Goal: Task Accomplishment & Management: Use online tool/utility

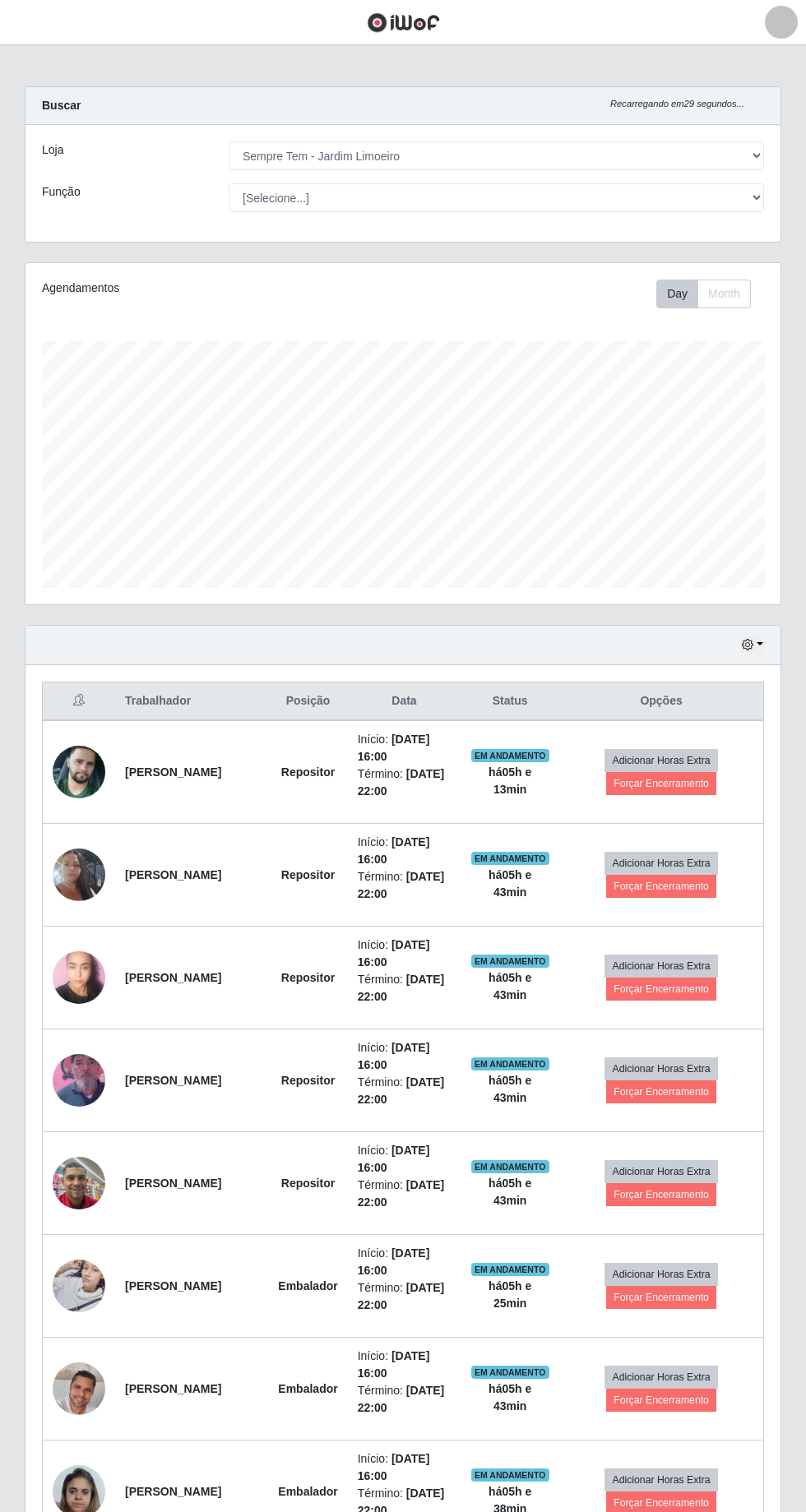
select select "508"
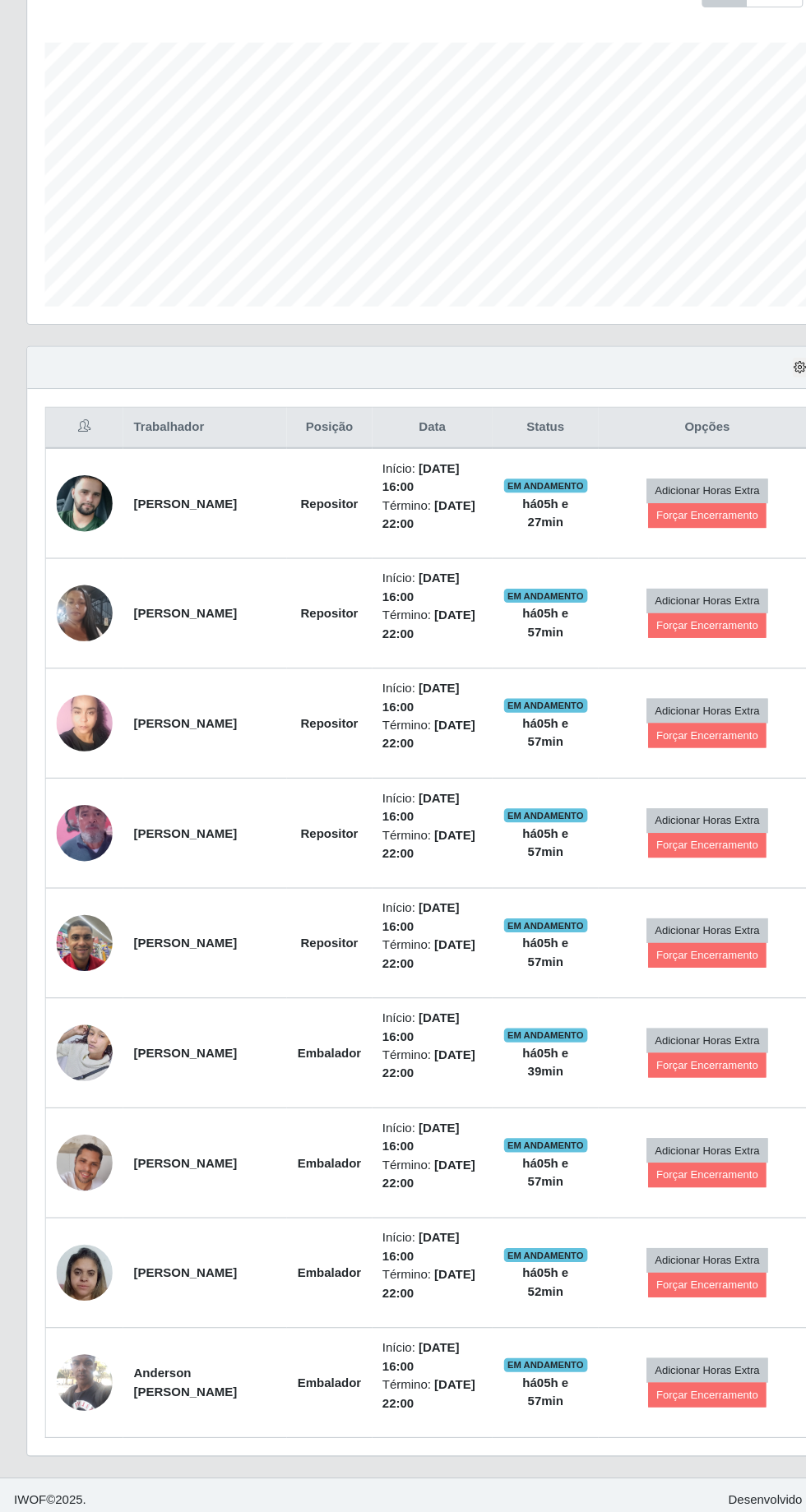
scroll to position [203, 0]
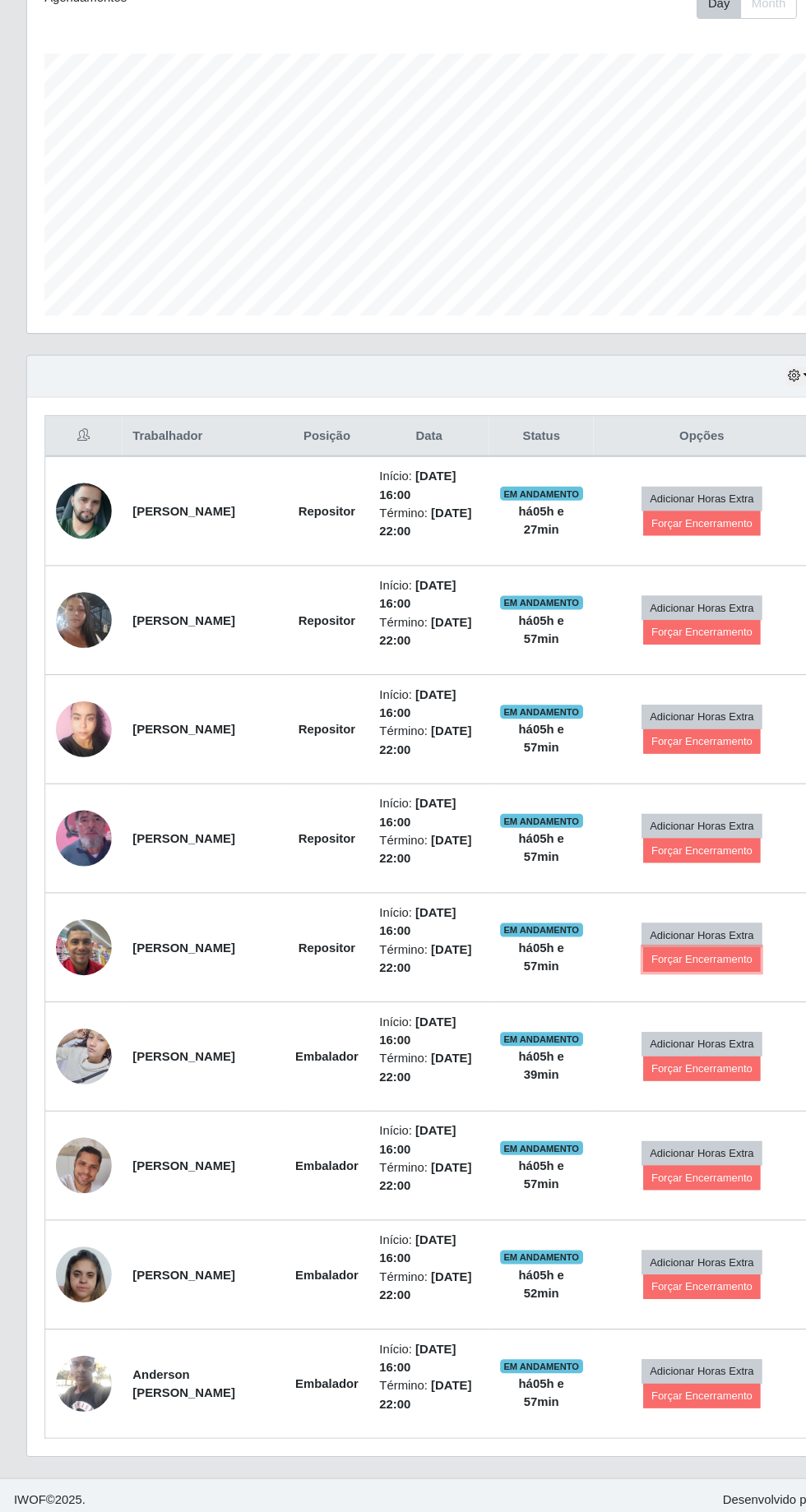
click at [683, 985] on button "Forçar Encerramento" at bounding box center [661, 992] width 110 height 23
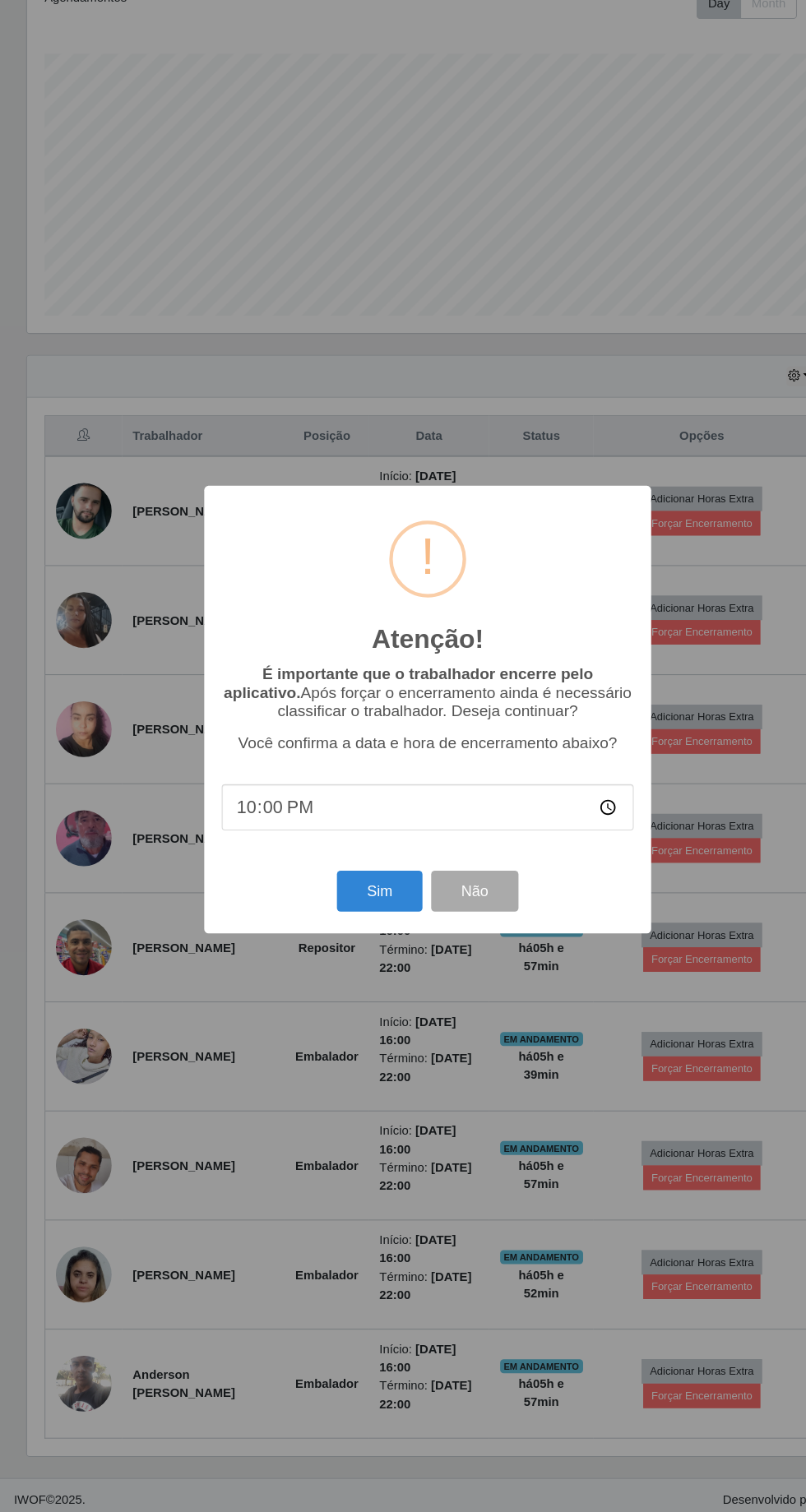
click at [314, 847] on input "22:00" at bounding box center [403, 848] width 388 height 43
type input "21:59"
click at [352, 928] on button "Sim" at bounding box center [357, 927] width 79 height 38
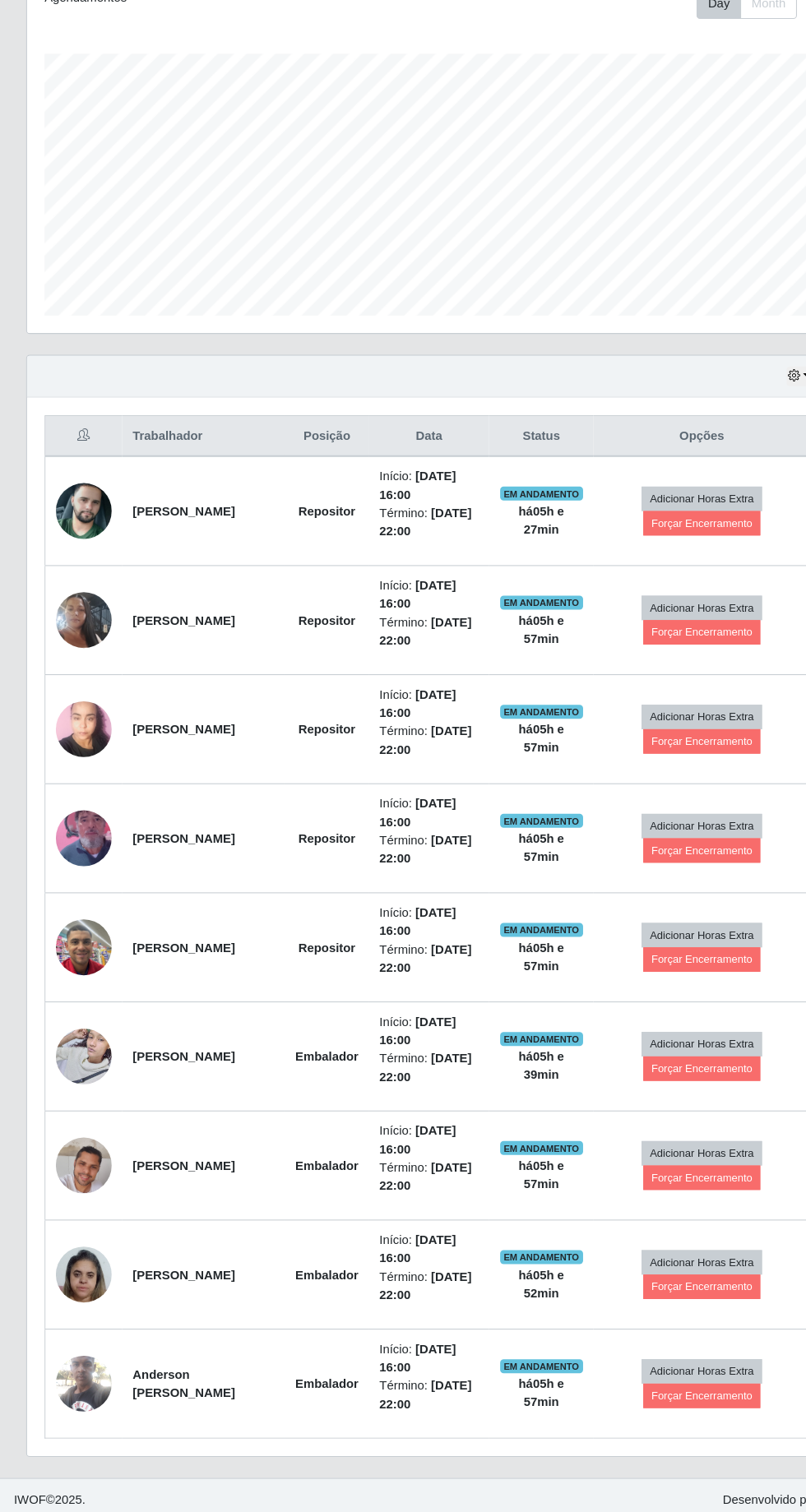
scroll to position [109, 0]
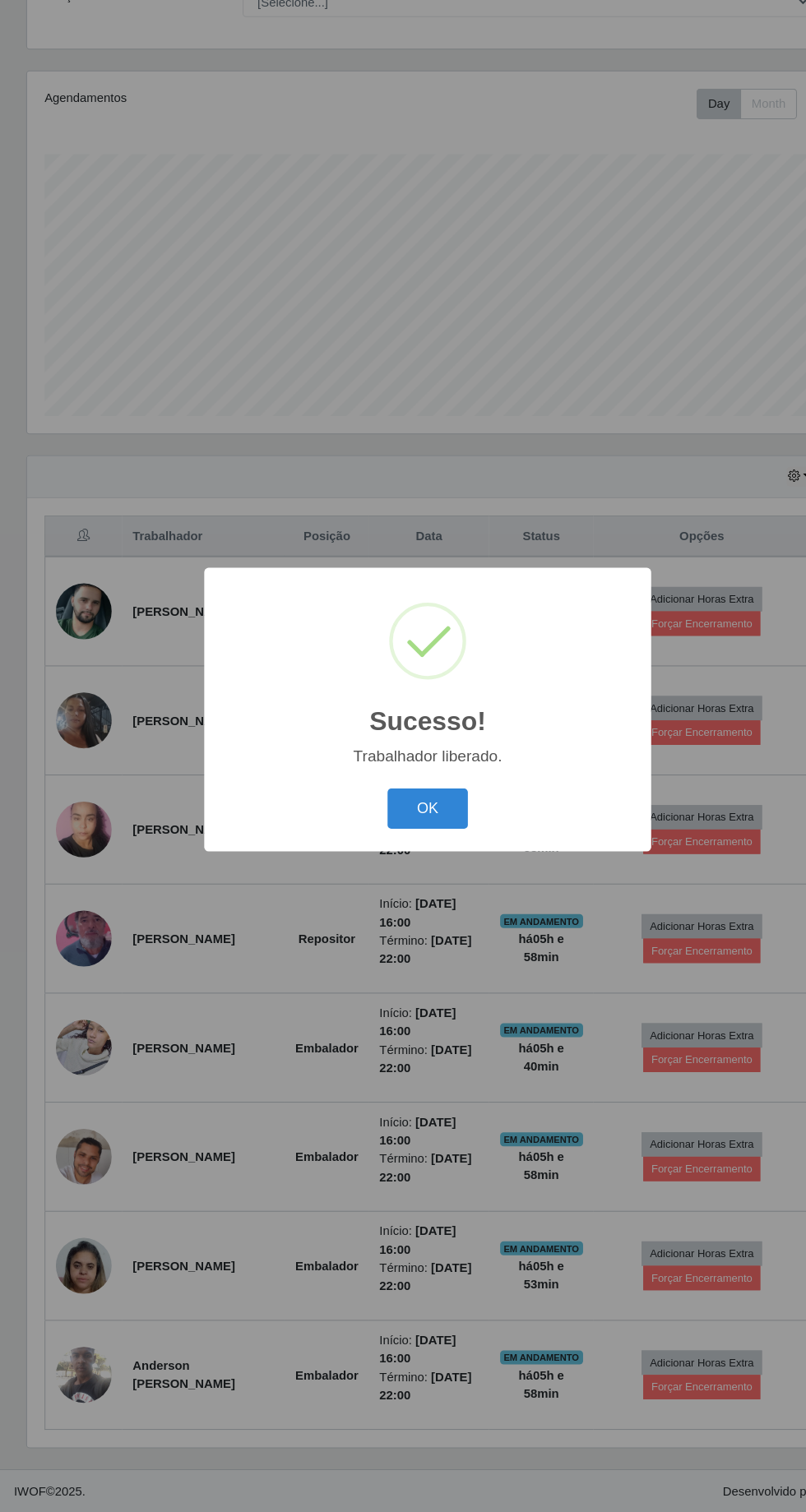
click at [410, 843] on button "OK" at bounding box center [403, 850] width 76 height 38
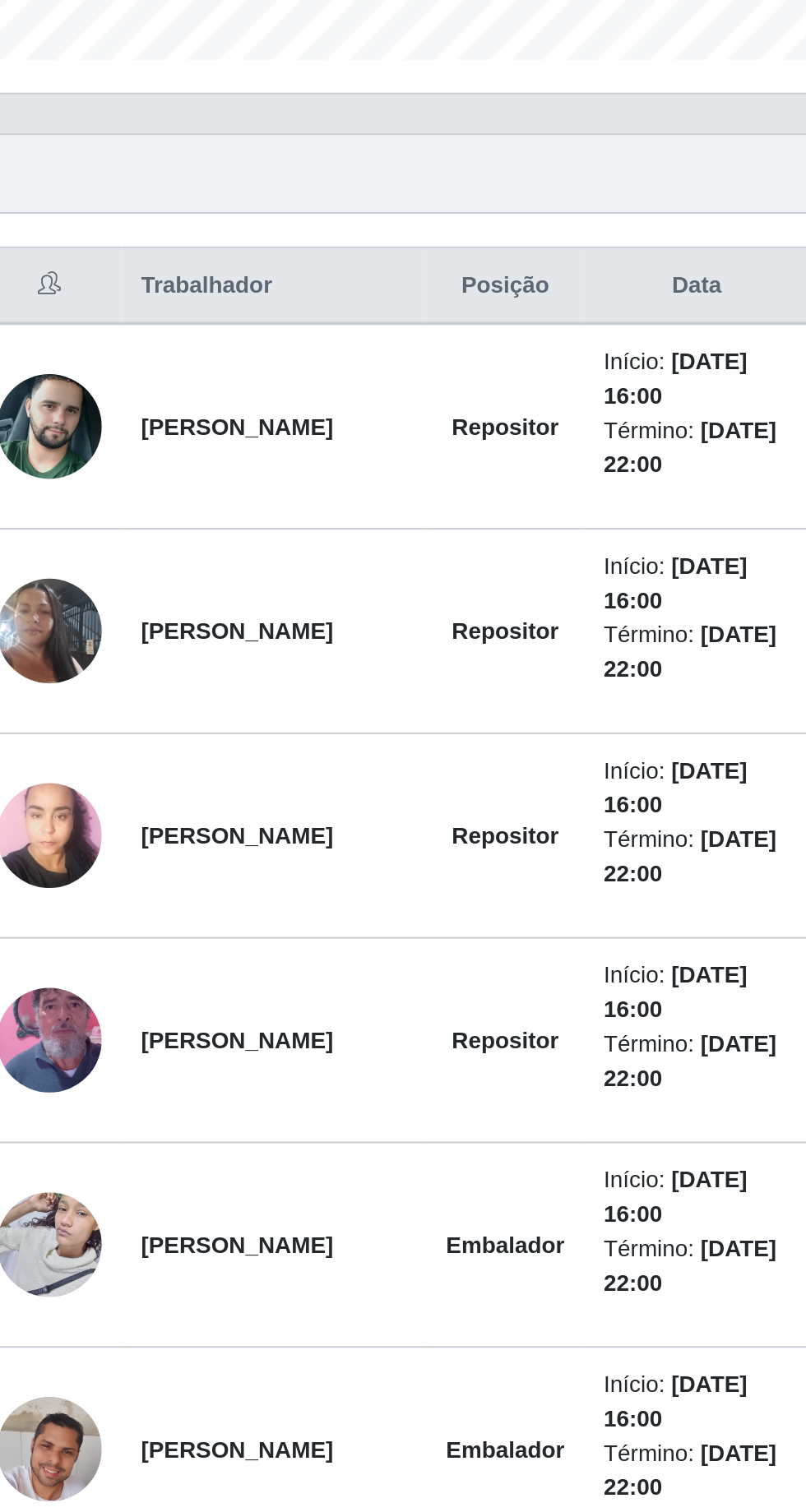
scroll to position [108, 0]
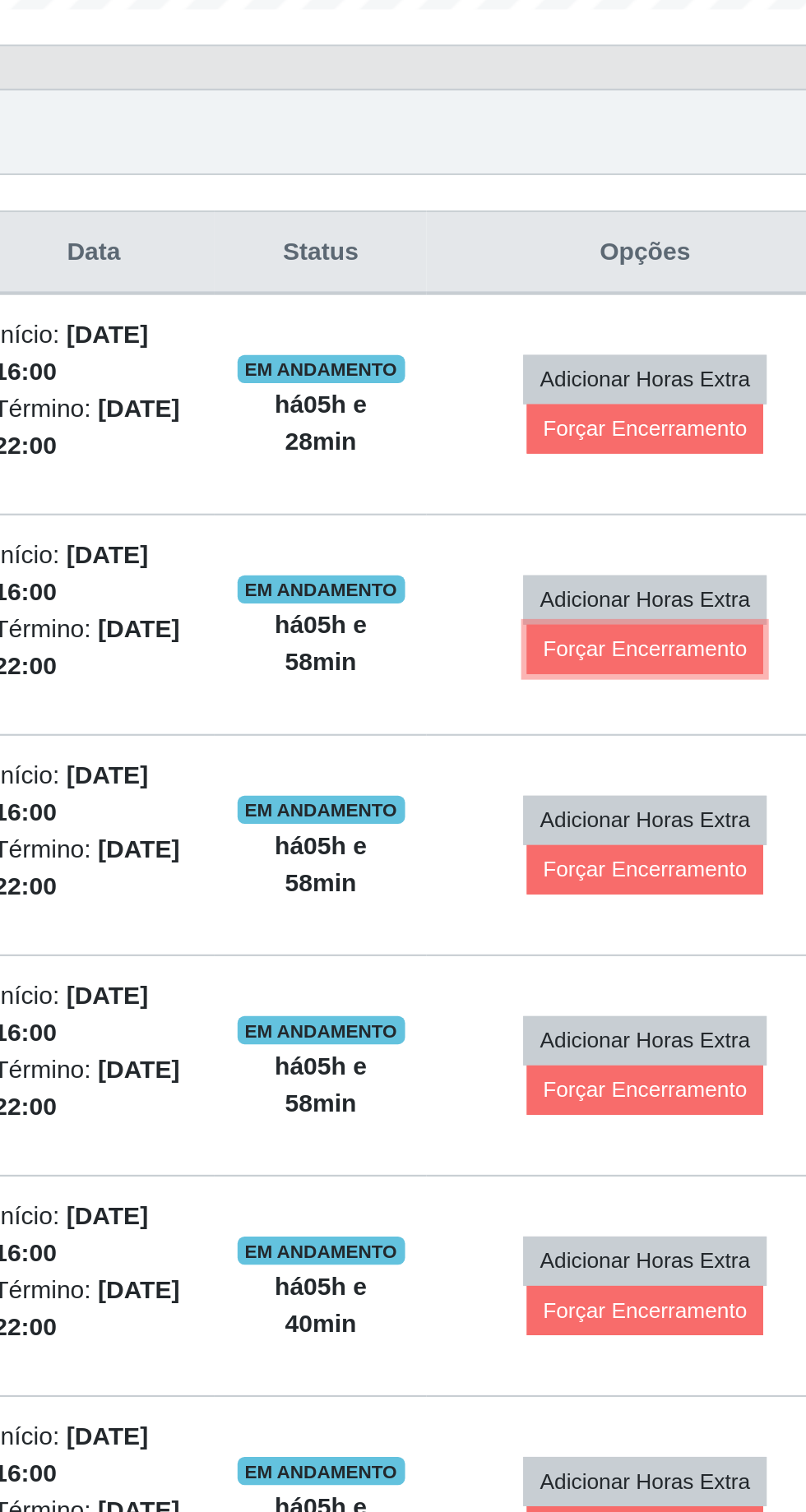
click at [685, 778] on button "Forçar Encerramento" at bounding box center [661, 779] width 110 height 23
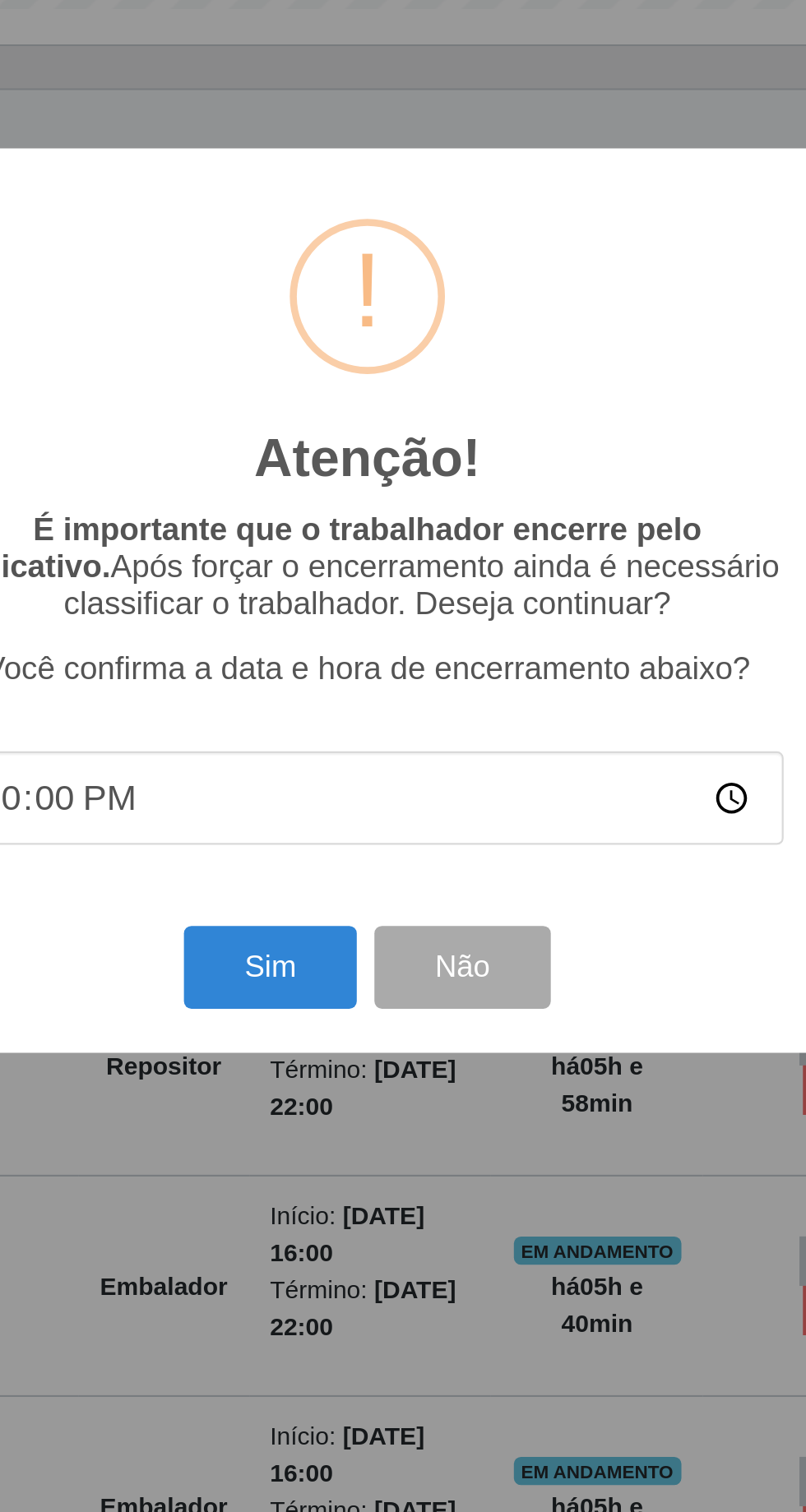
click at [309, 847] on input "22:00" at bounding box center [403, 848] width 388 height 43
type input "21:59"
click at [350, 936] on button "Sim" at bounding box center [357, 927] width 79 height 38
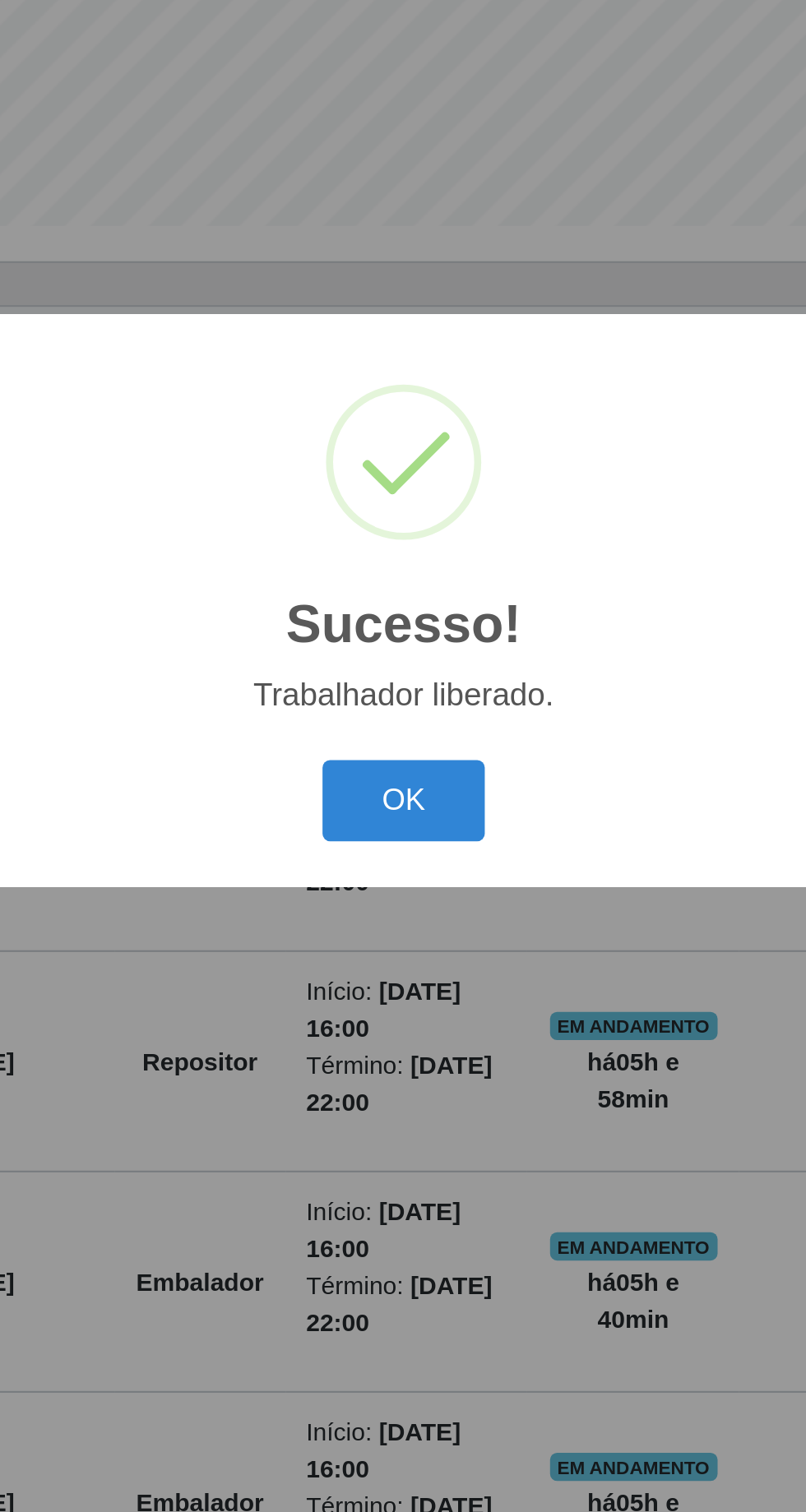
click at [414, 848] on button "OK" at bounding box center [403, 850] width 76 height 38
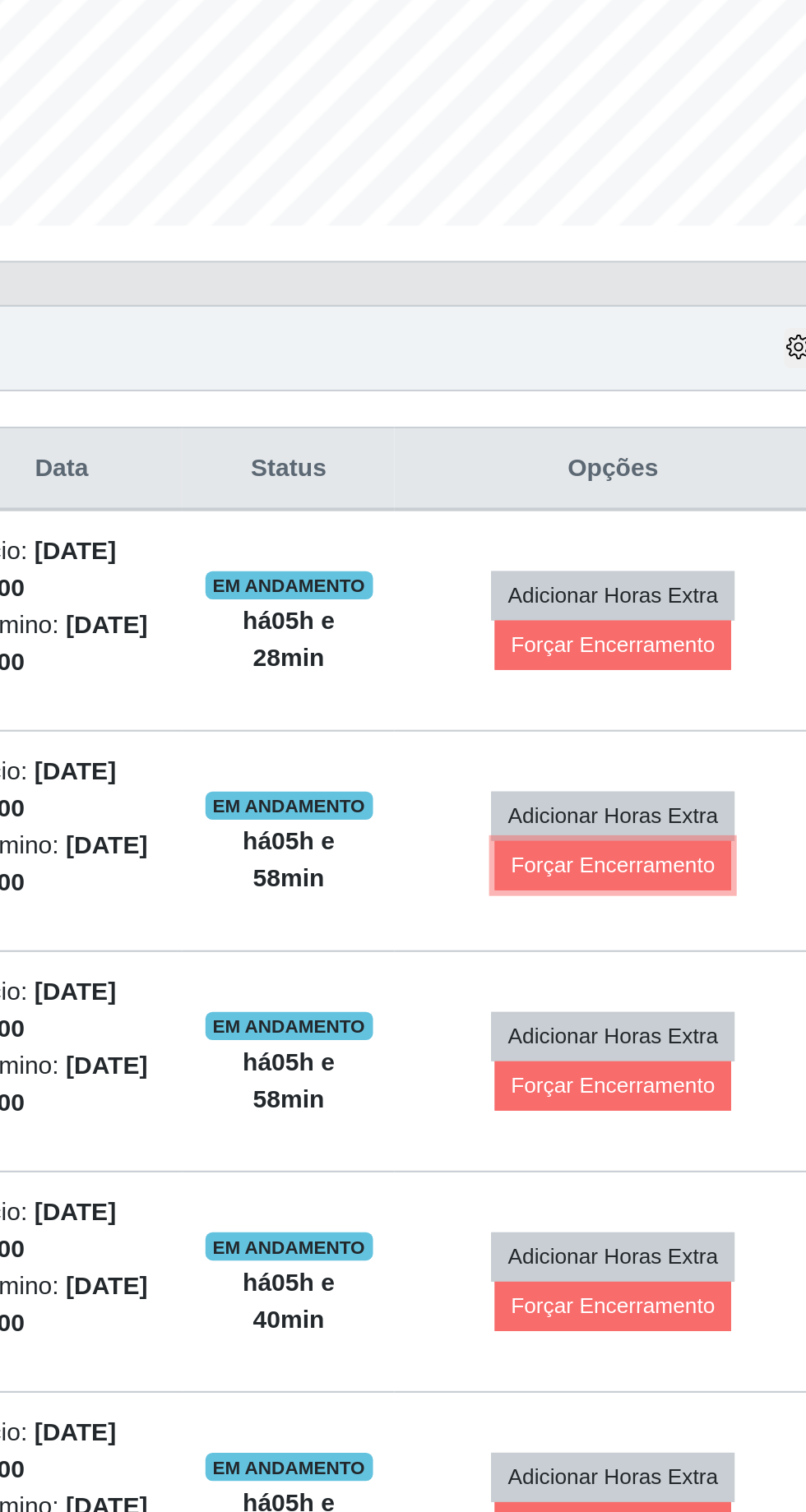
click at [683, 868] on button "Forçar Encerramento" at bounding box center [661, 880] width 110 height 23
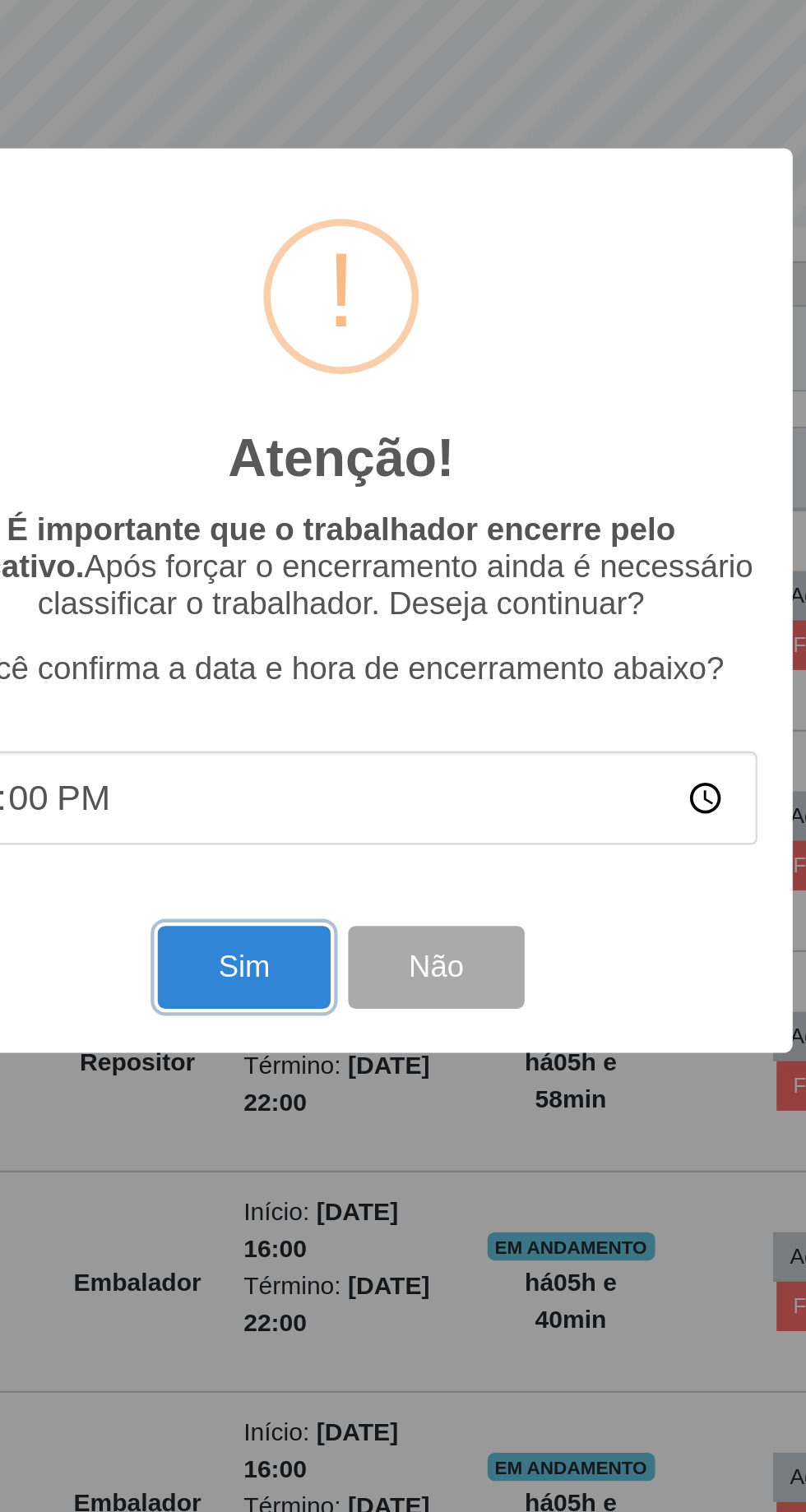
click at [356, 919] on button "Sim" at bounding box center [357, 927] width 79 height 38
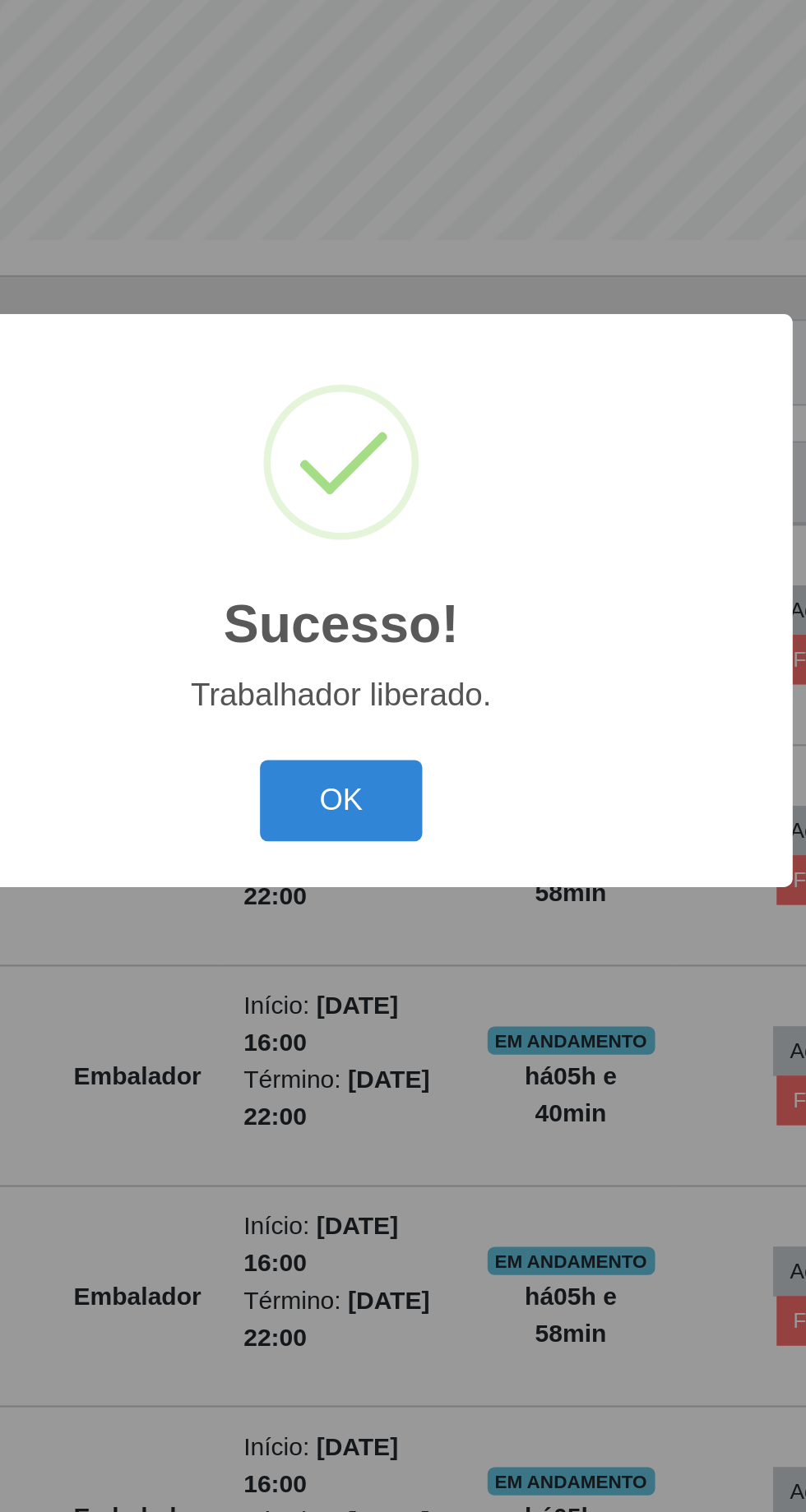
click at [406, 834] on button "OK" at bounding box center [403, 850] width 76 height 38
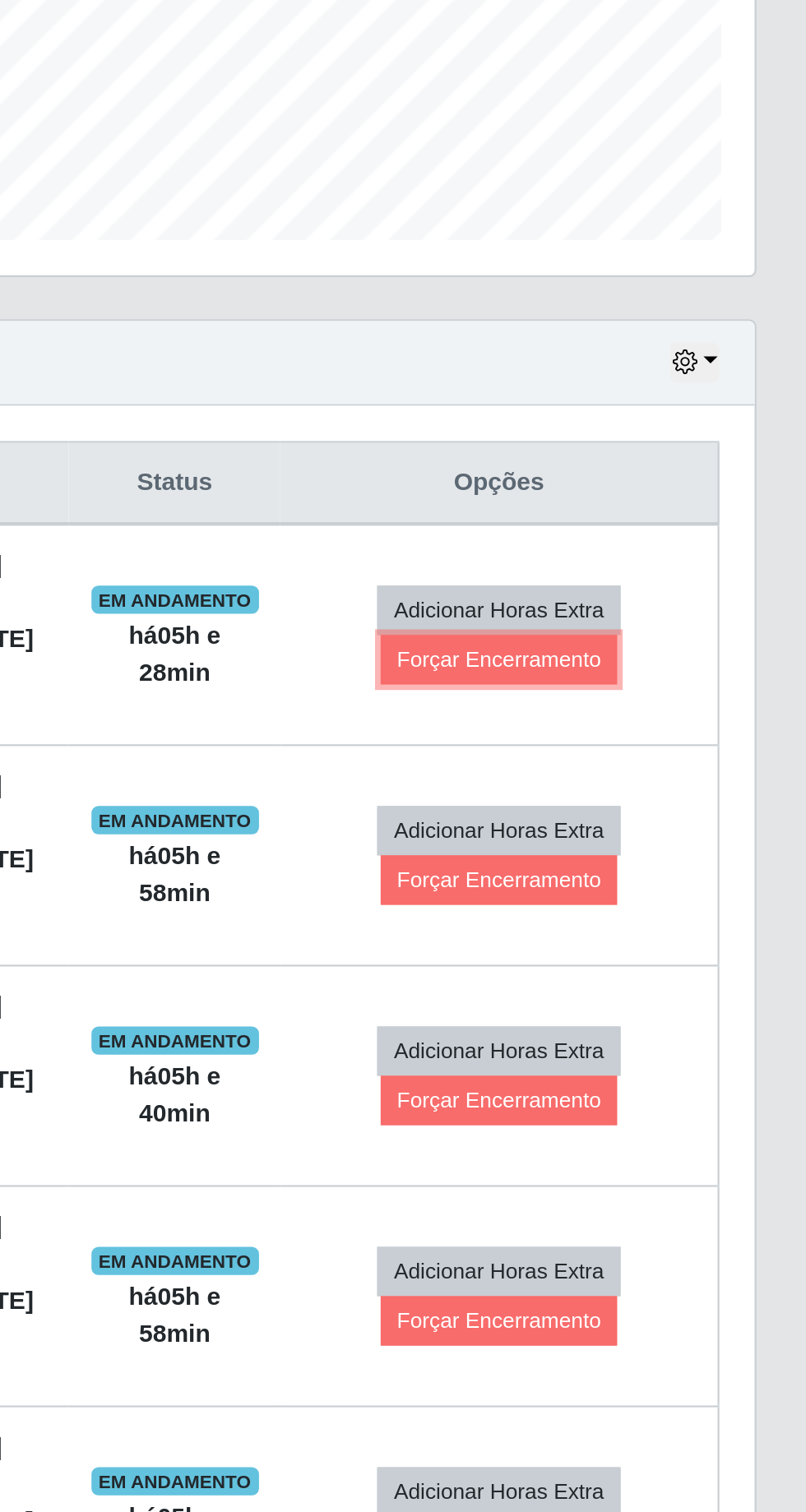
click at [650, 772] on button "Forçar Encerramento" at bounding box center [661, 784] width 110 height 23
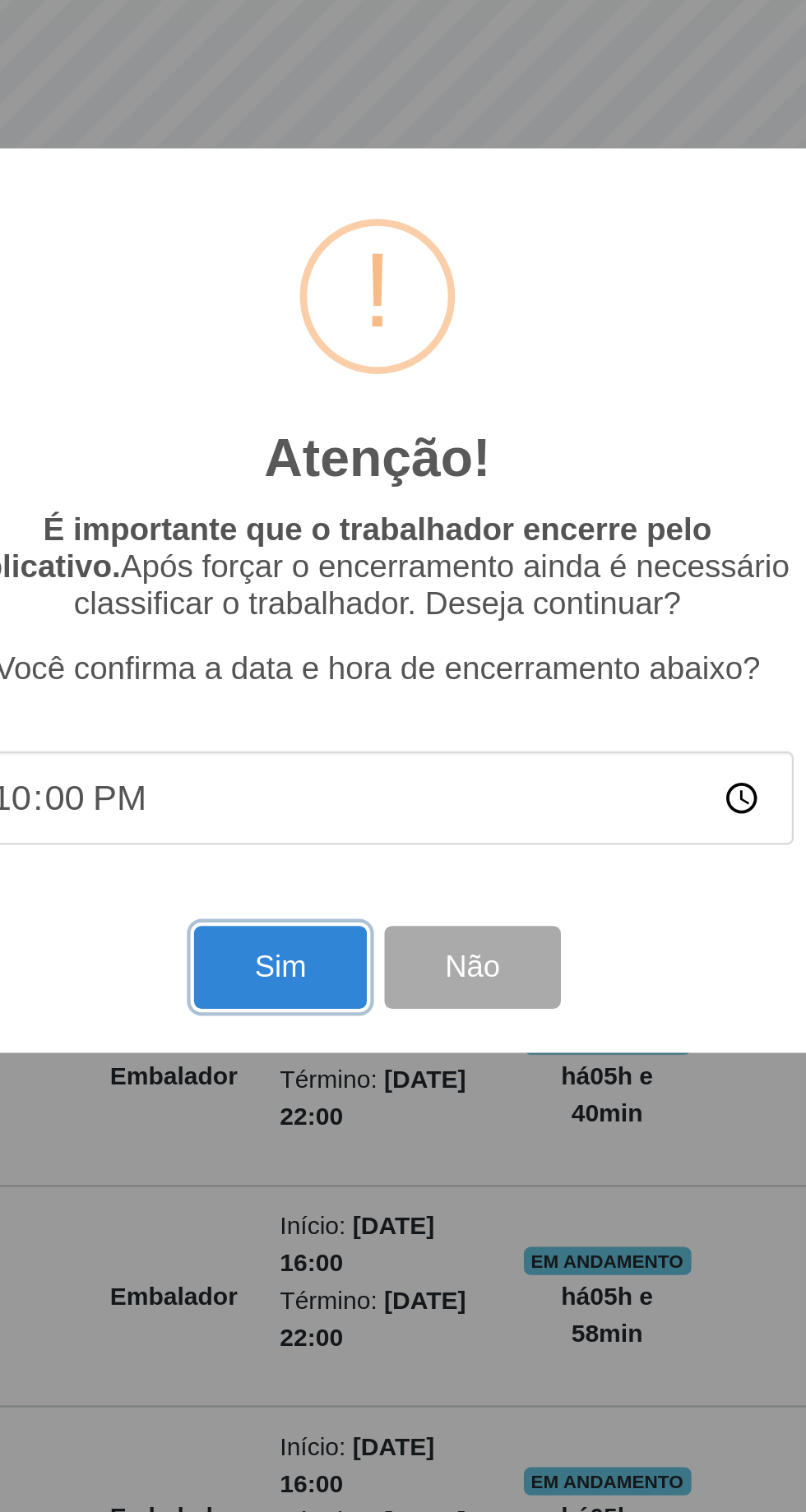
click at [355, 932] on button "Sim" at bounding box center [357, 927] width 79 height 38
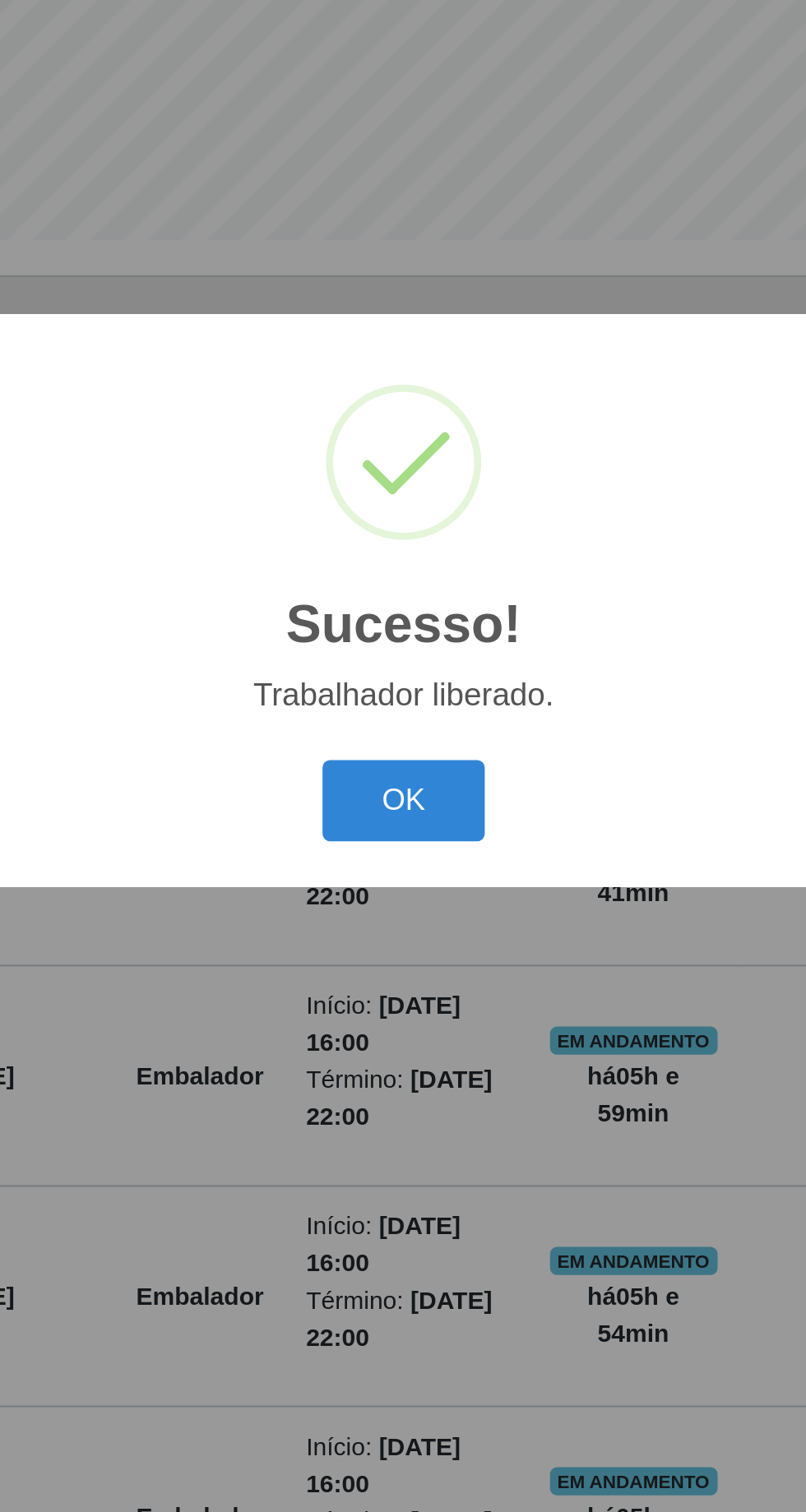
click at [402, 849] on button "OK" at bounding box center [403, 850] width 76 height 38
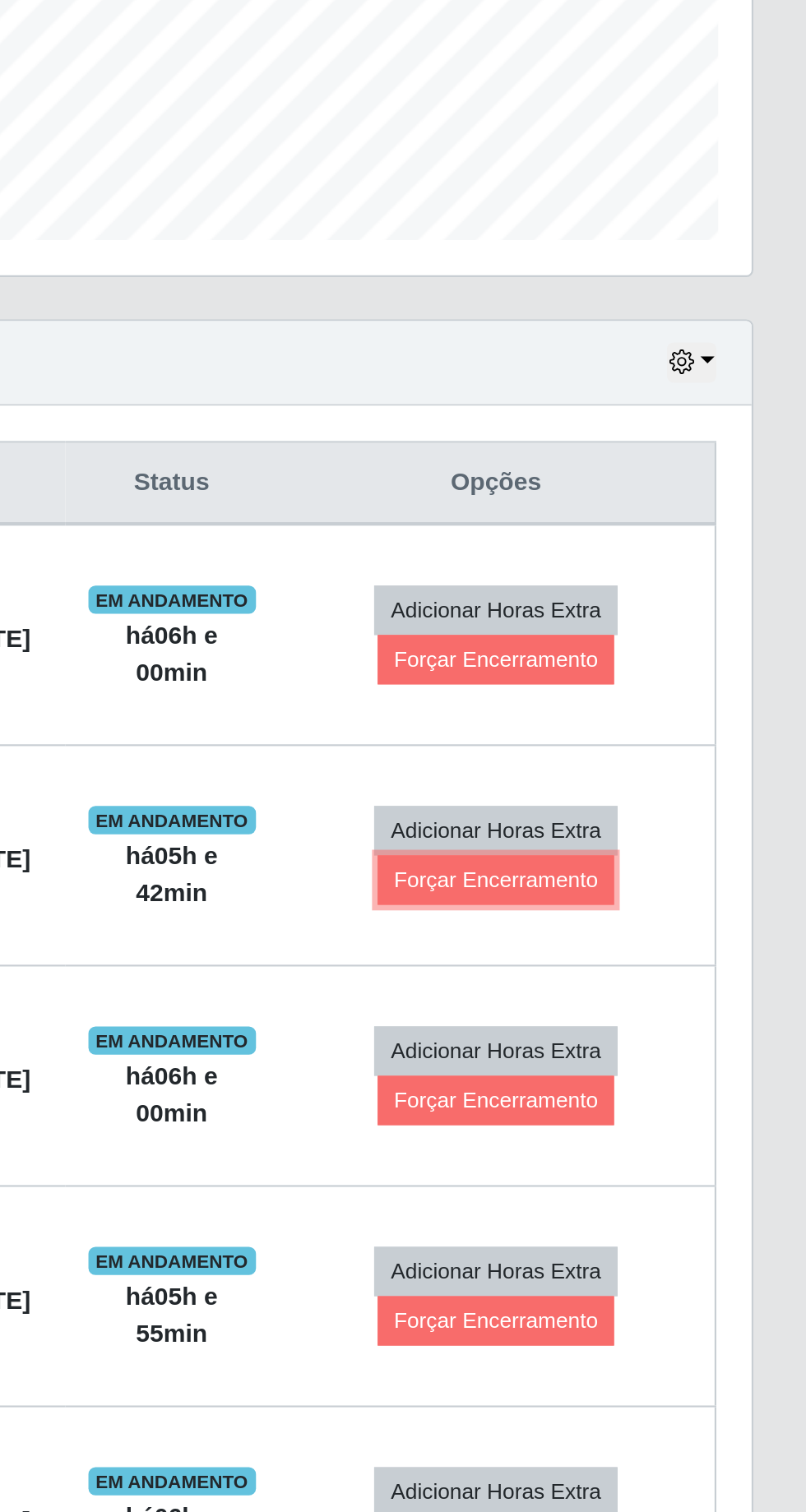
click at [645, 875] on button "Forçar Encerramento" at bounding box center [661, 887] width 110 height 23
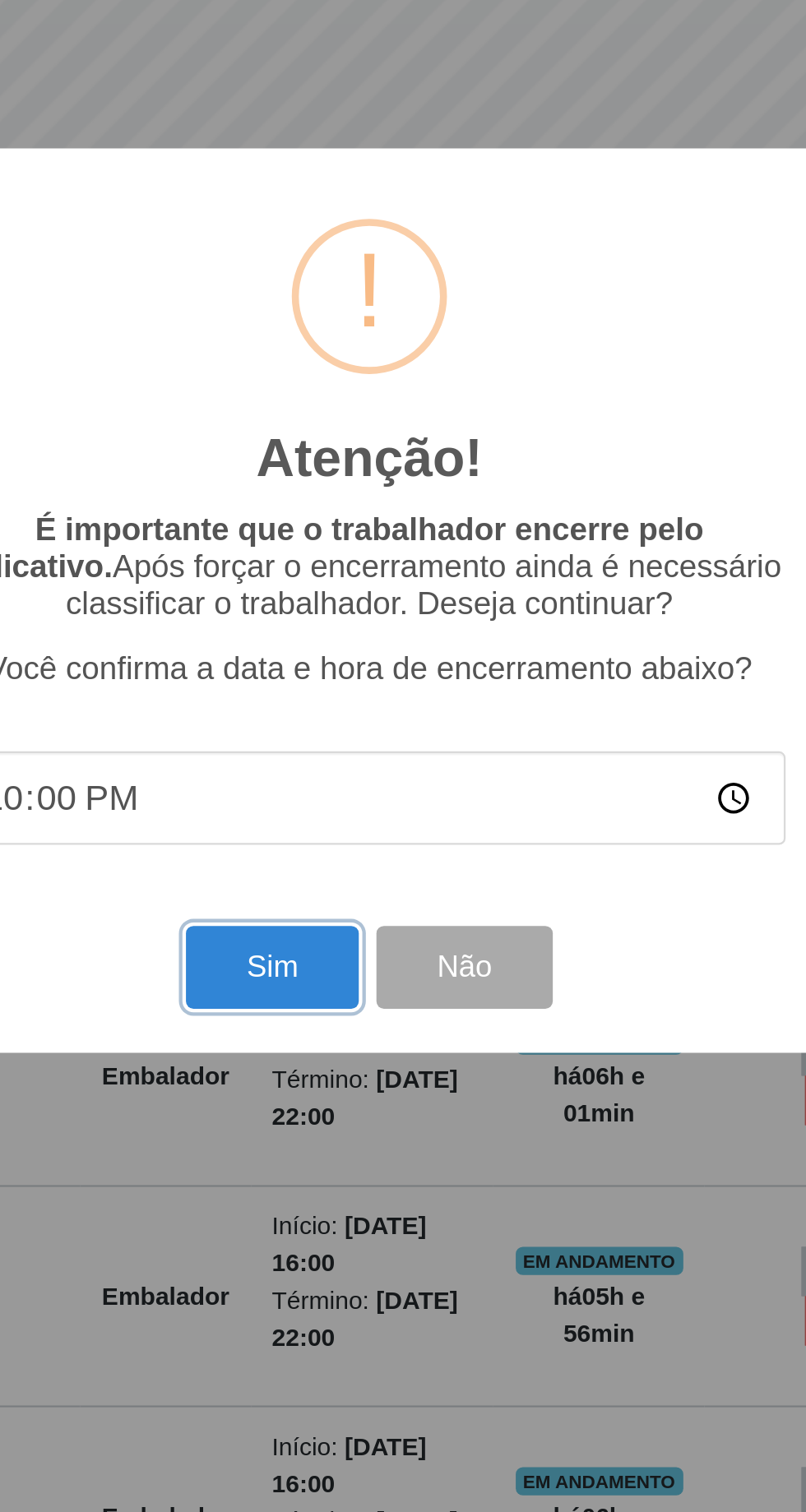
click at [350, 929] on button "Sim" at bounding box center [357, 927] width 79 height 38
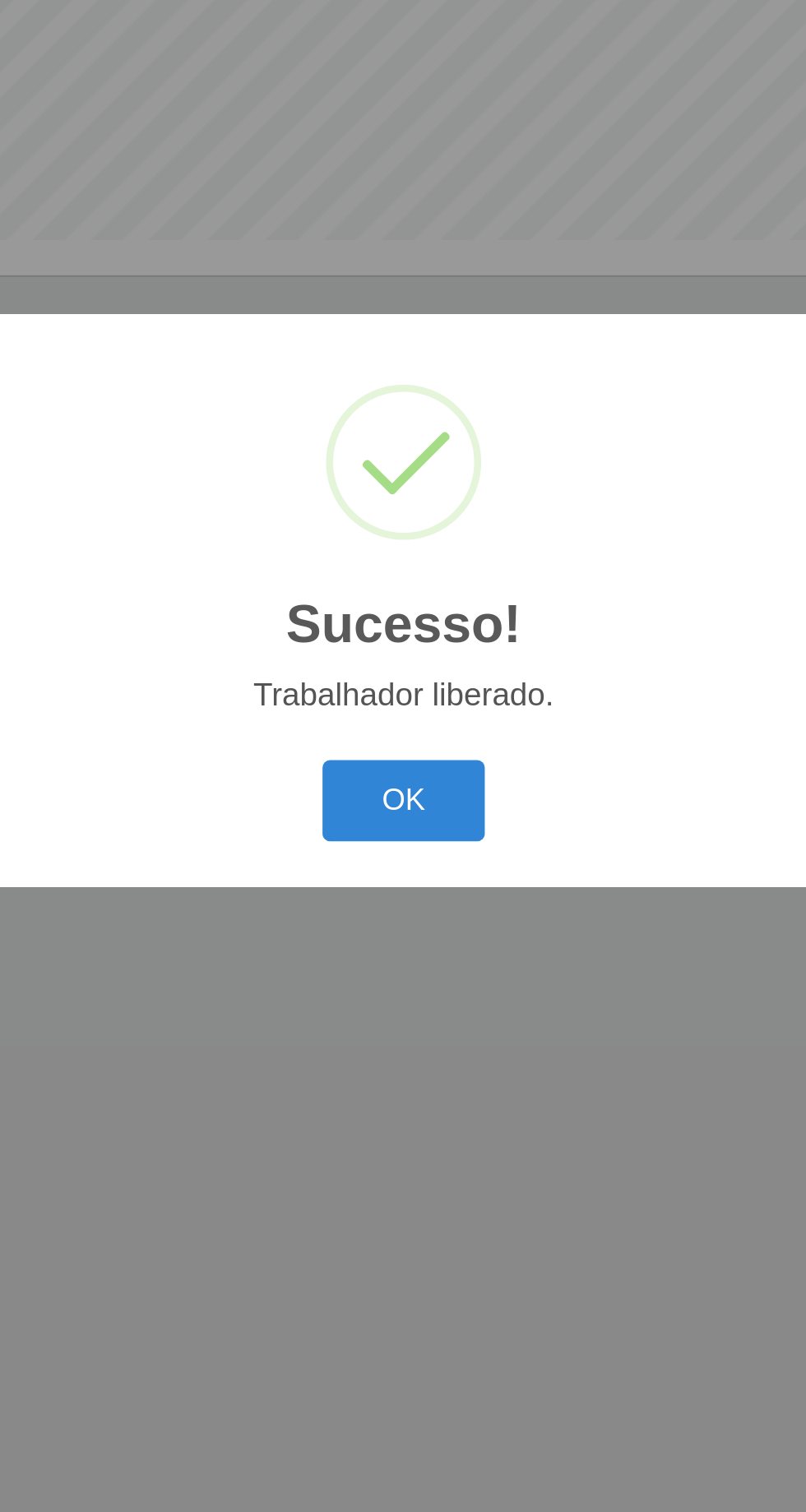
click at [402, 849] on button "OK" at bounding box center [403, 850] width 76 height 38
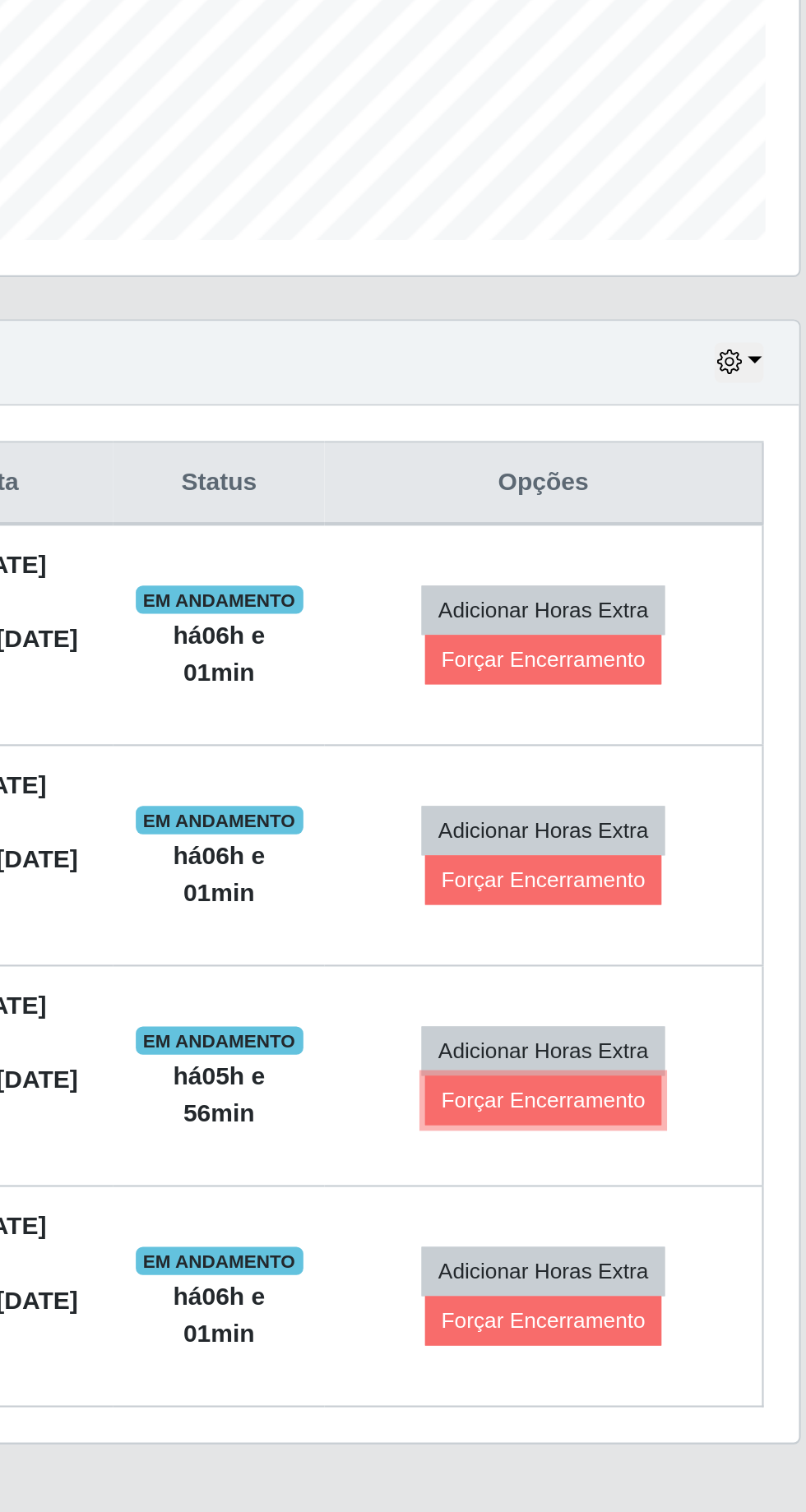
click at [673, 978] on button "Forçar Encerramento" at bounding box center [661, 990] width 110 height 23
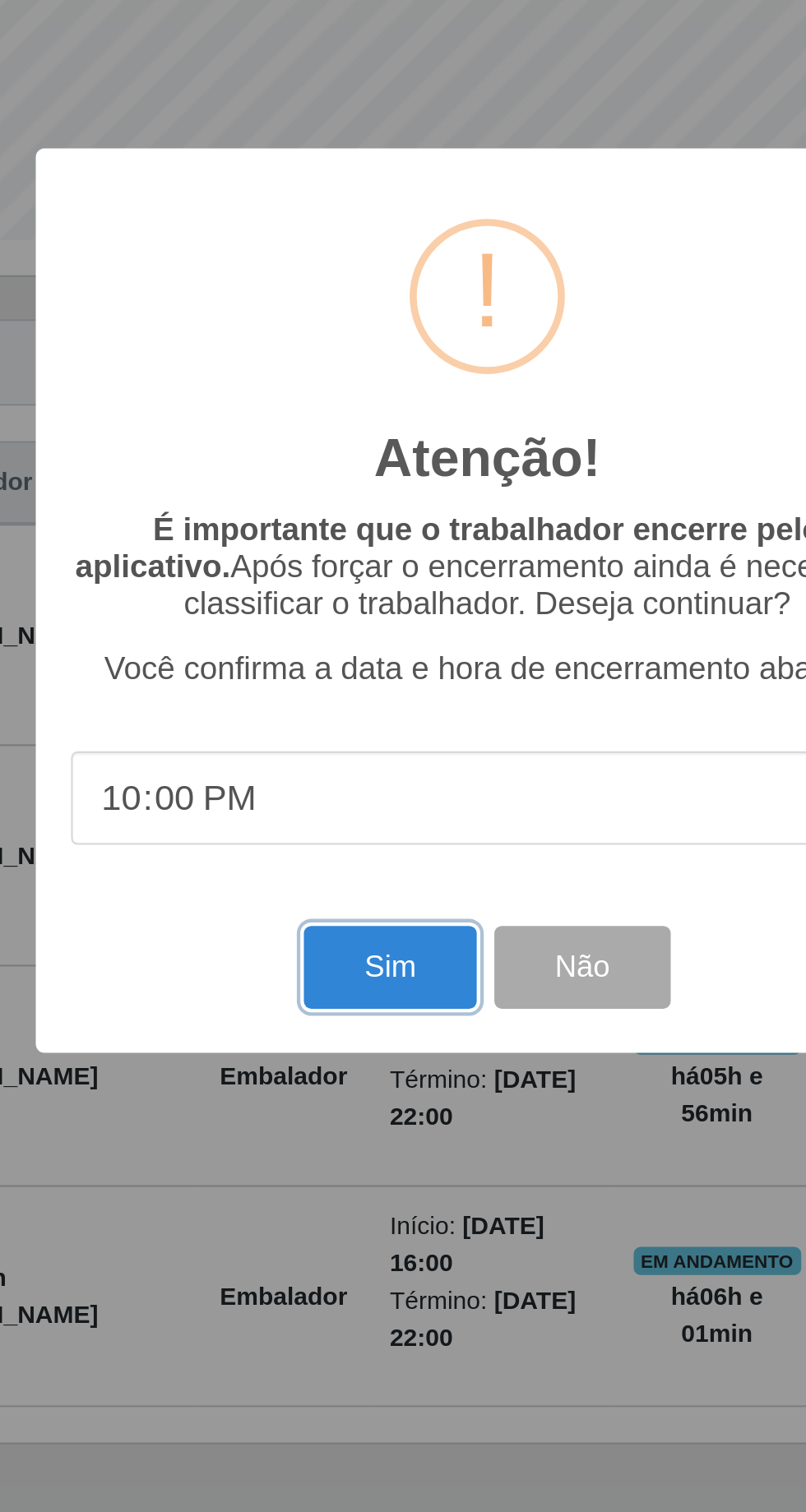
click at [345, 932] on button "Sim" at bounding box center [357, 927] width 79 height 38
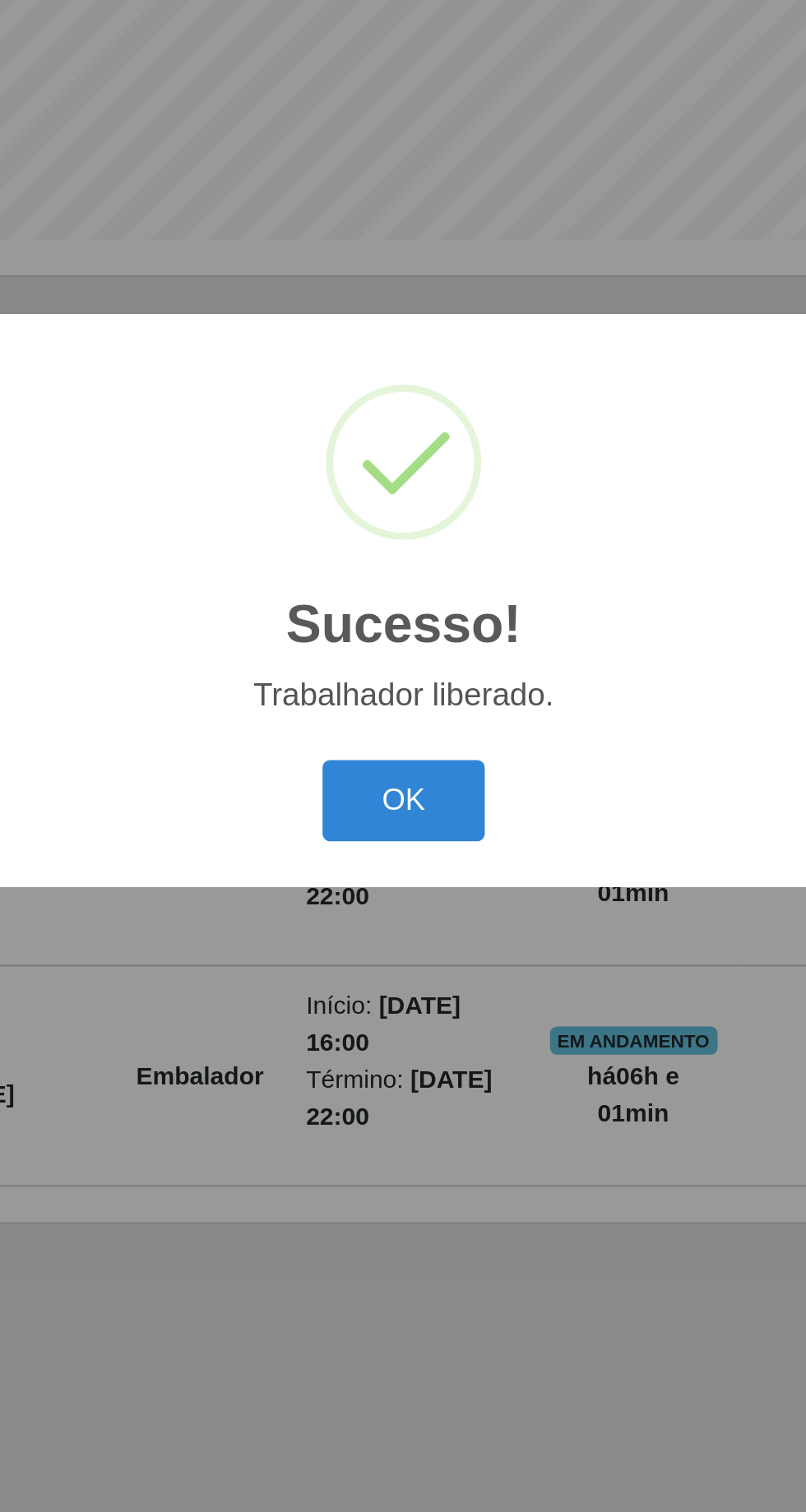
click at [420, 856] on button "OK" at bounding box center [403, 850] width 76 height 38
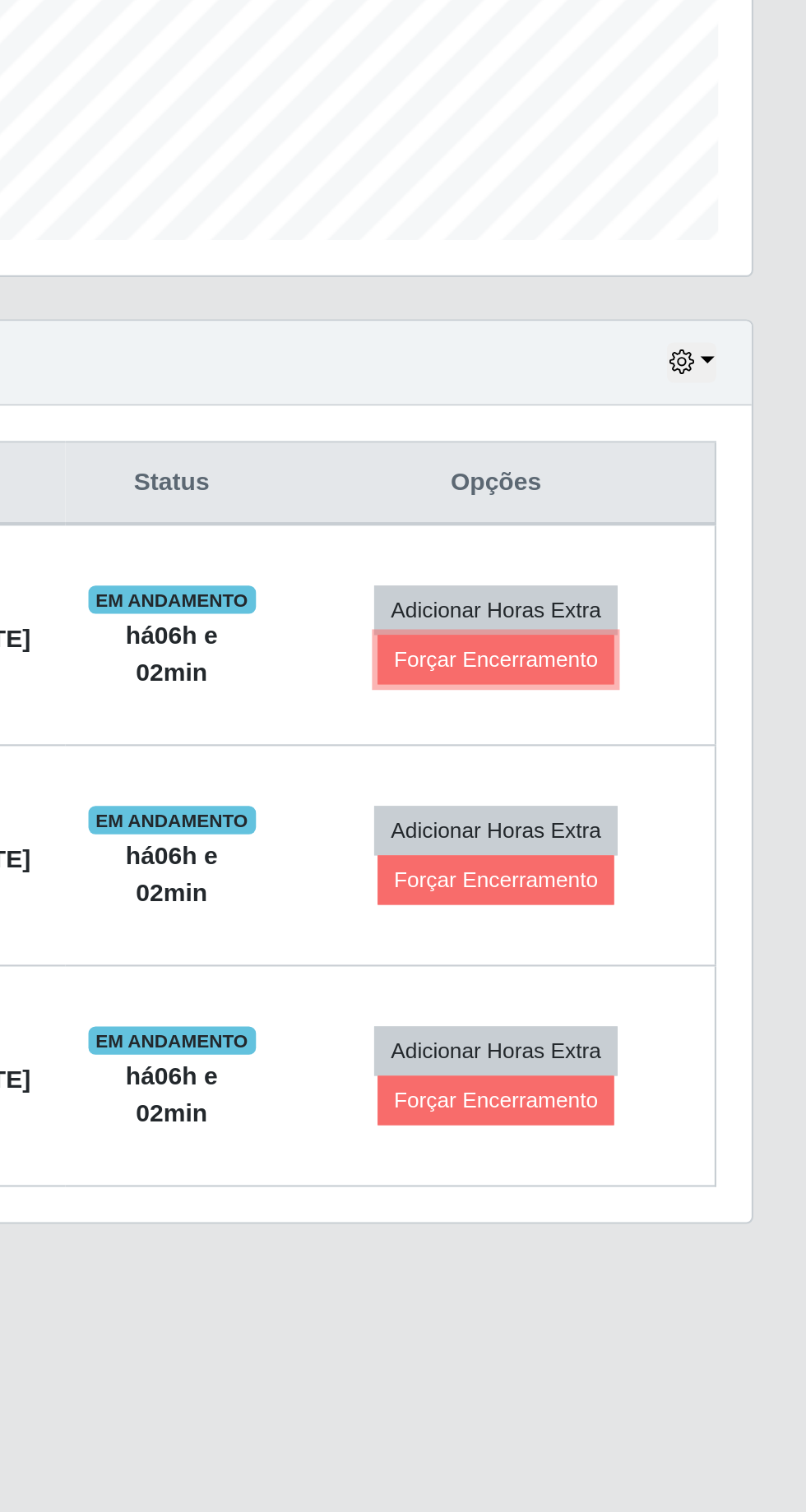
click at [652, 772] on button "Forçar Encerramento" at bounding box center [661, 784] width 110 height 23
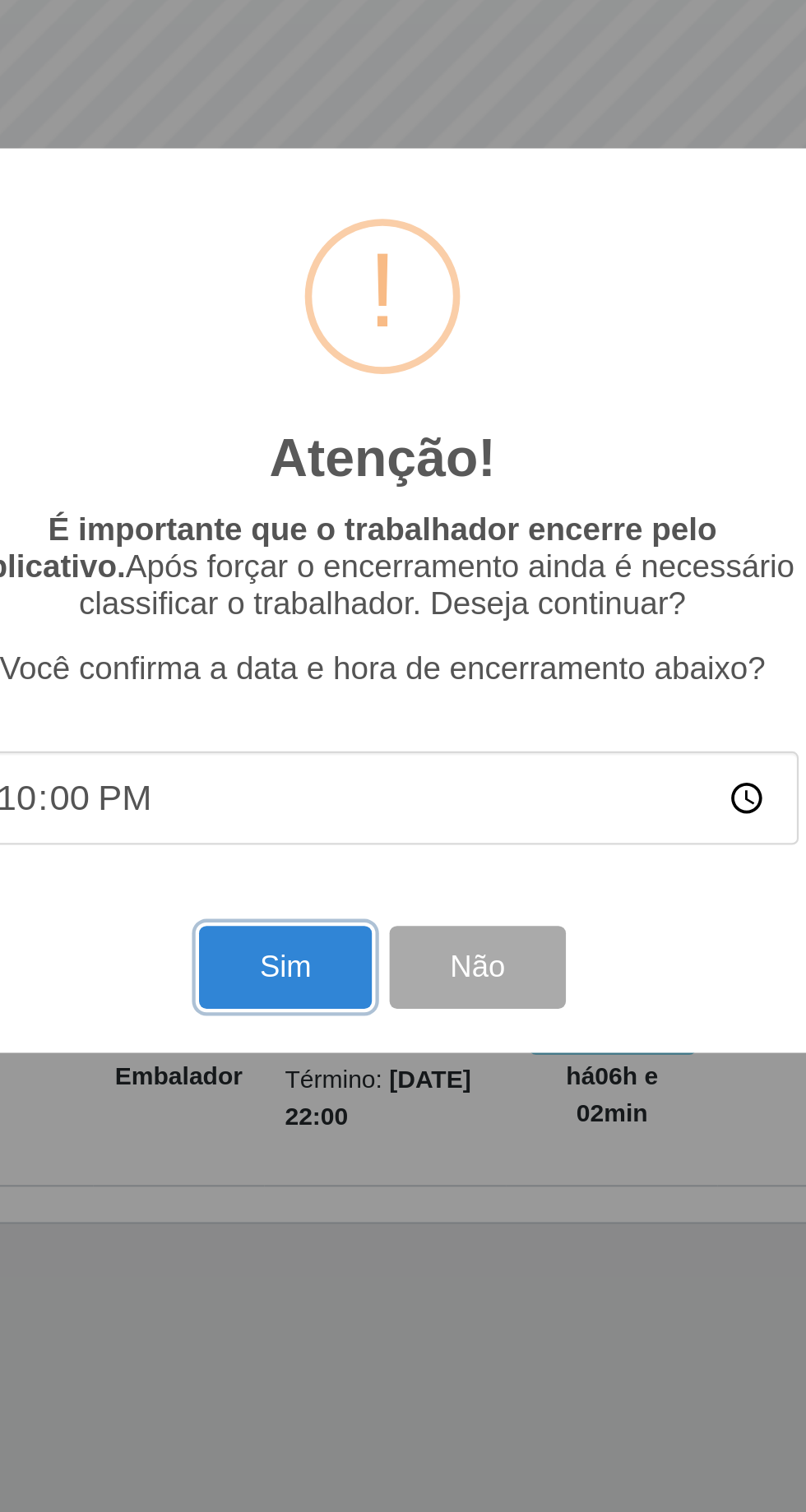
click at [356, 914] on button "Sim" at bounding box center [357, 927] width 79 height 38
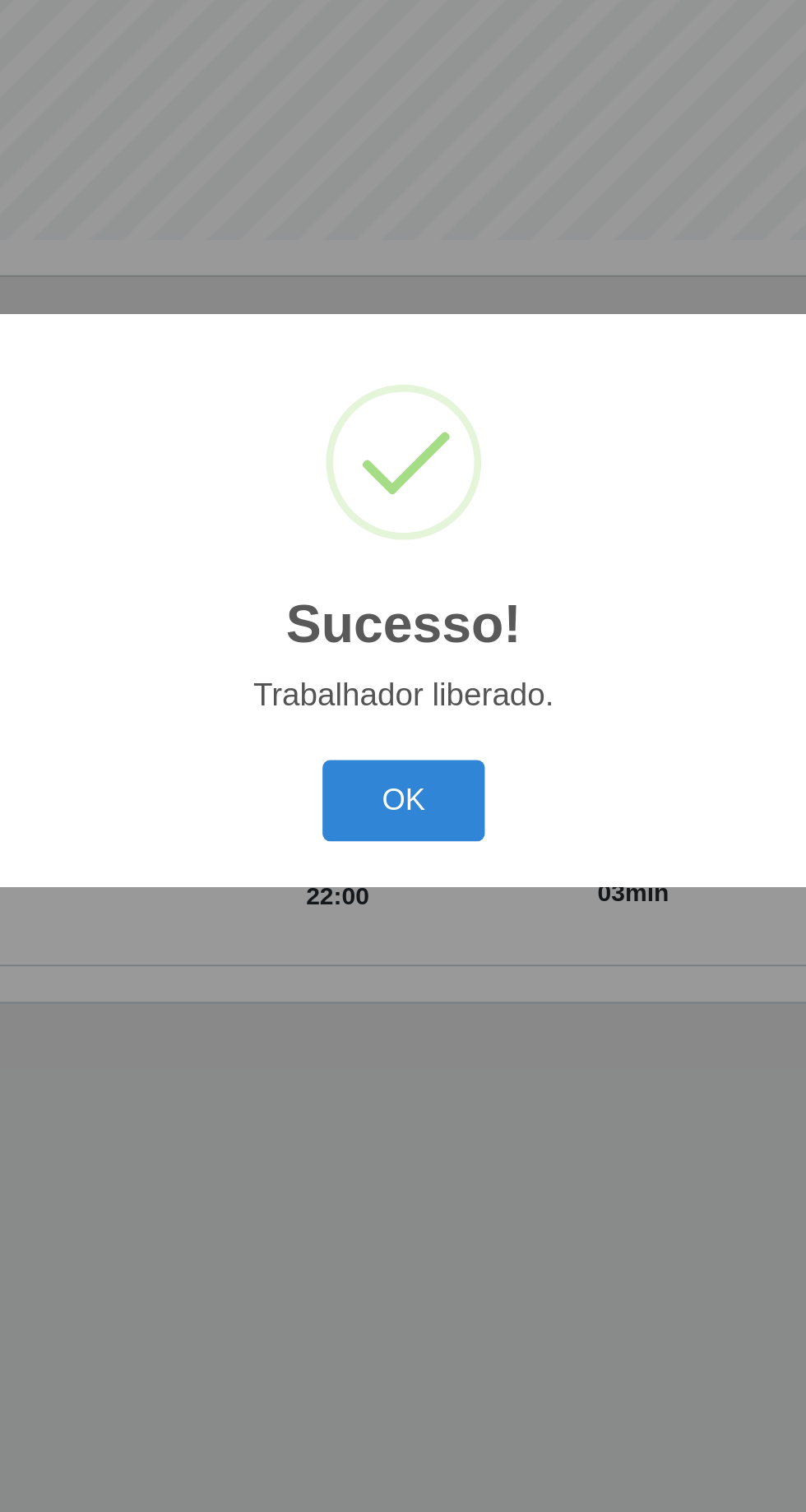
click at [383, 846] on button "OK" at bounding box center [403, 850] width 76 height 38
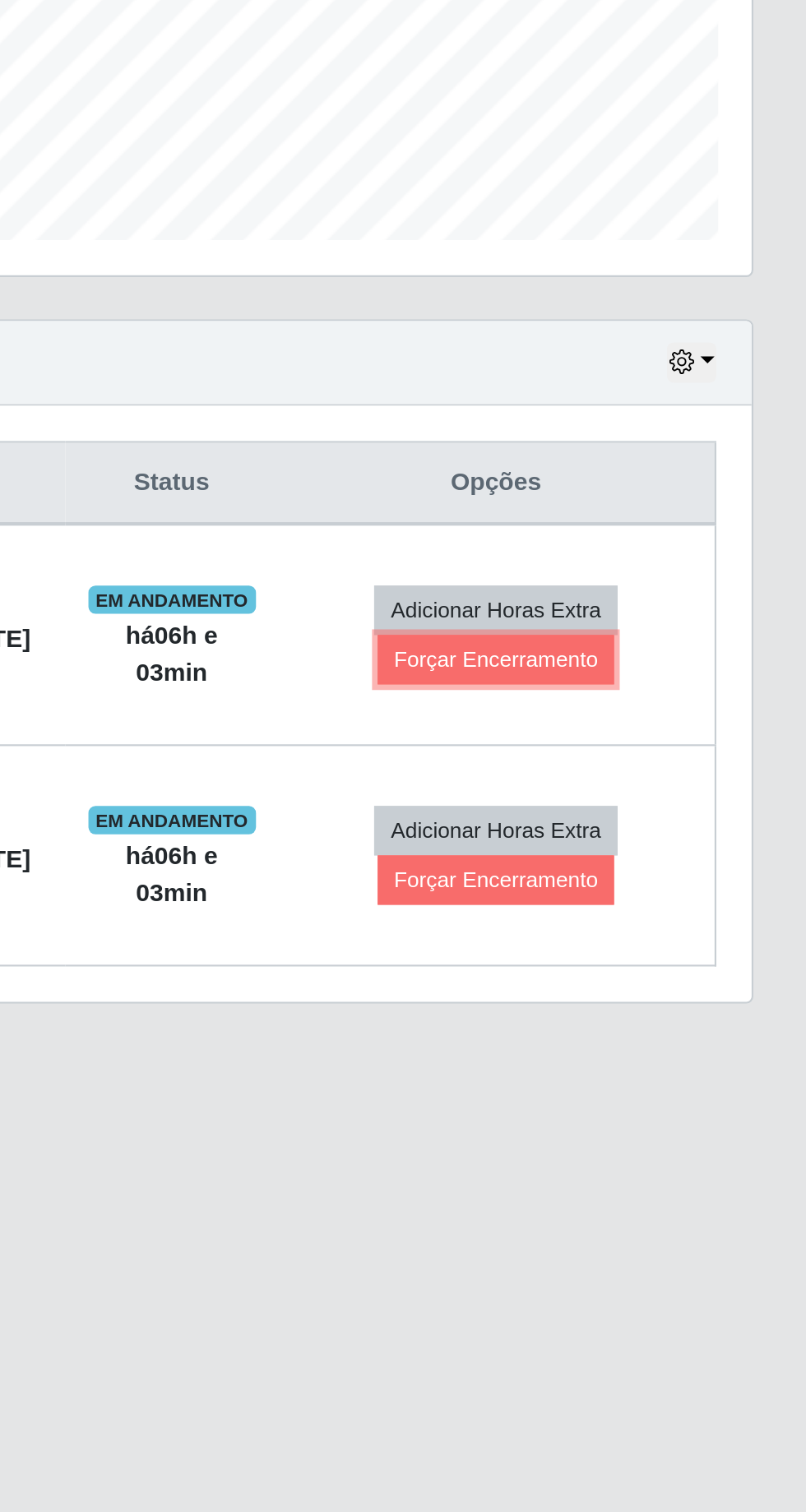
click at [685, 772] on button "Forçar Encerramento" at bounding box center [661, 784] width 110 height 23
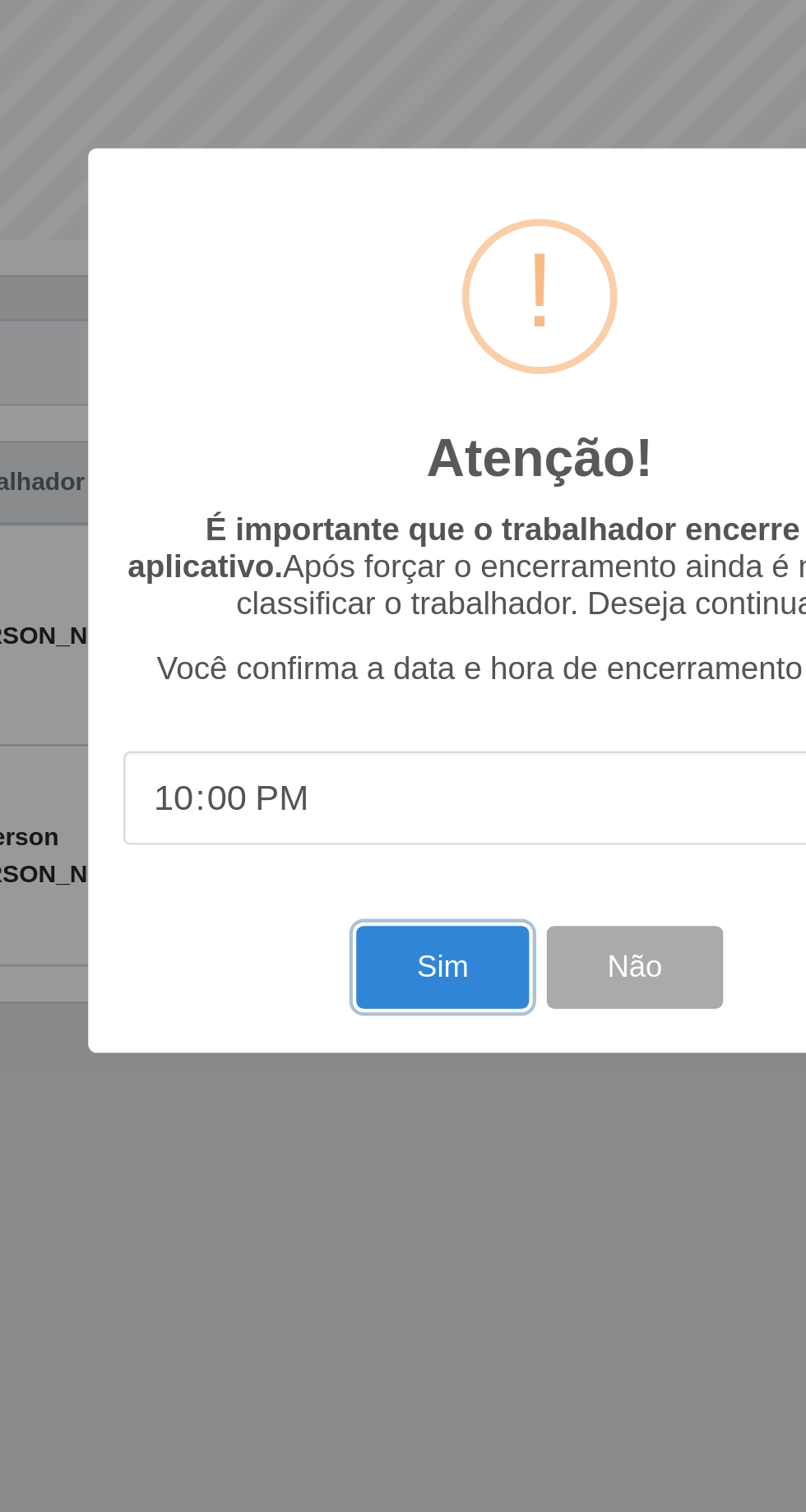
click at [365, 922] on button "Sim" at bounding box center [357, 927] width 79 height 38
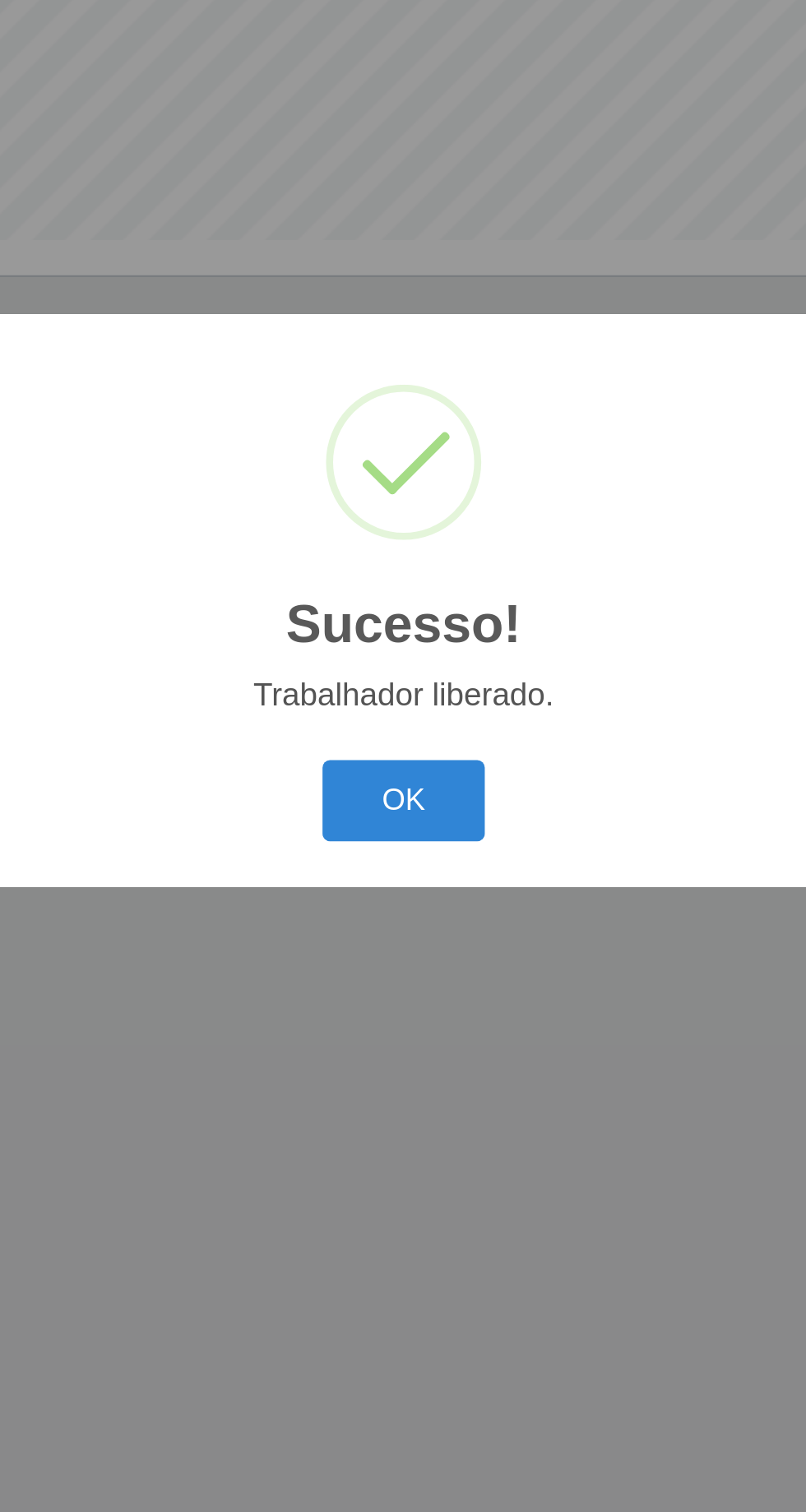
click at [409, 851] on button "OK" at bounding box center [403, 850] width 76 height 38
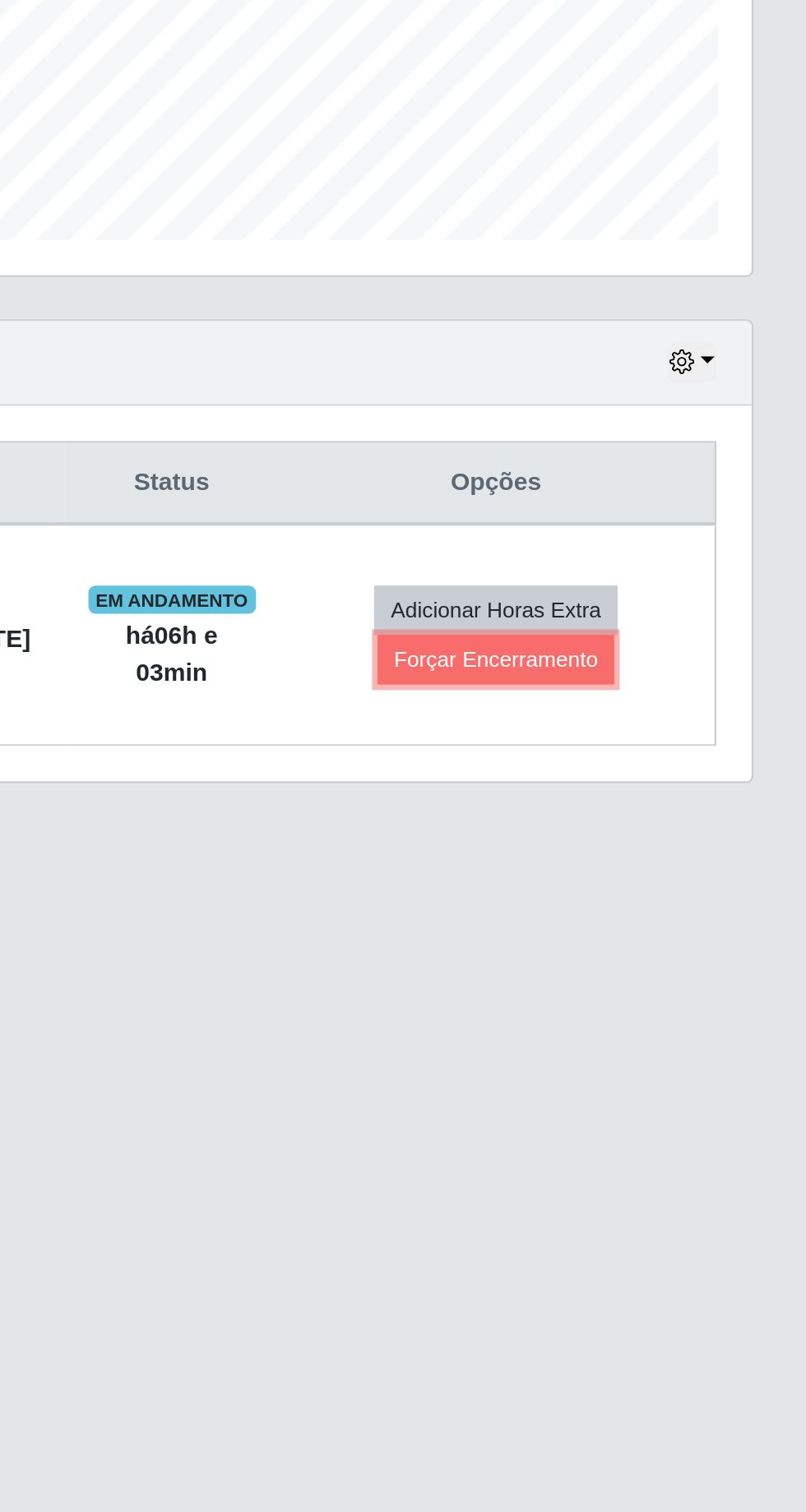
click at [681, 772] on button "Forçar Encerramento" at bounding box center [661, 784] width 110 height 23
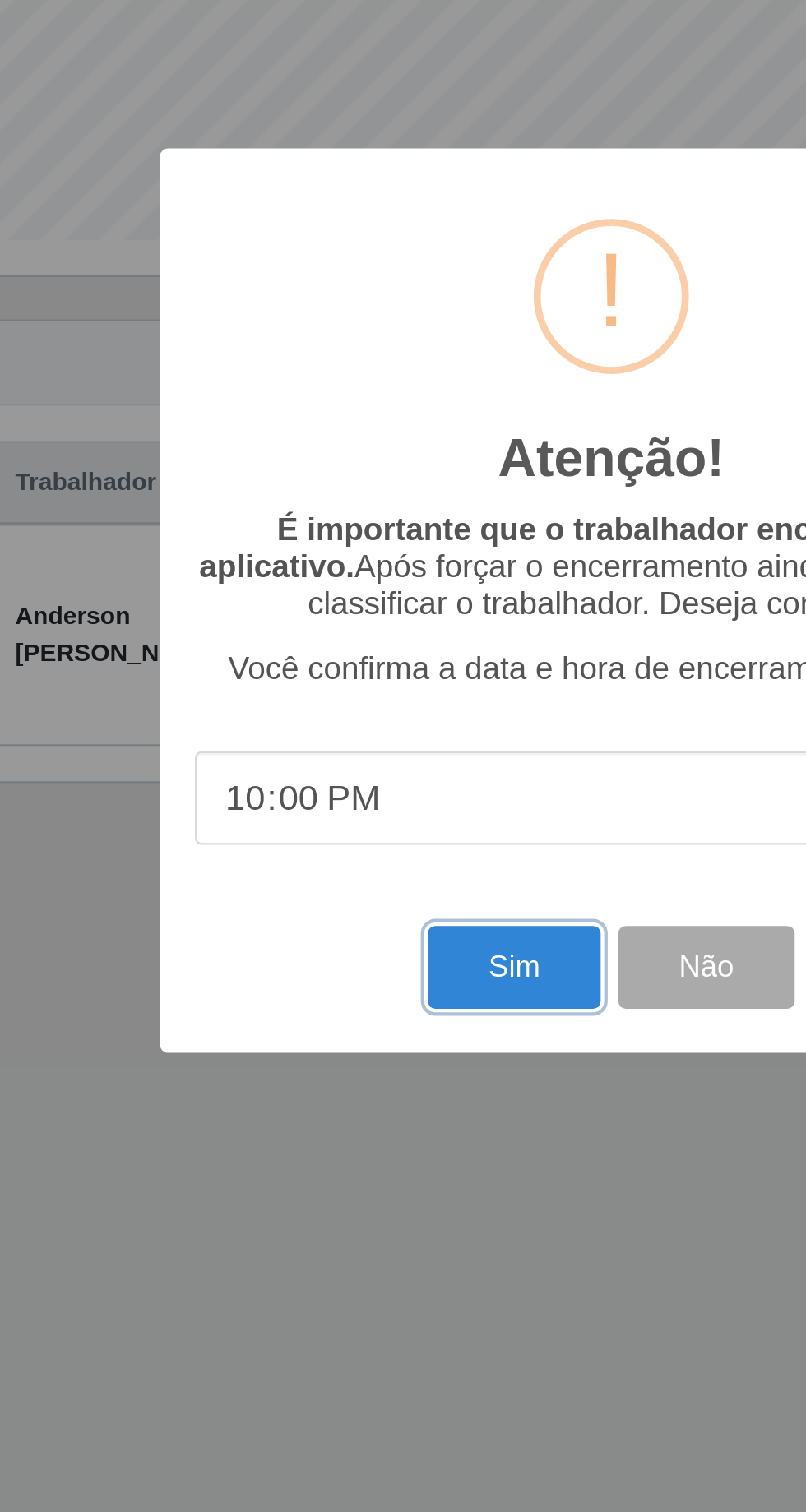
click at [349, 932] on button "Sim" at bounding box center [357, 927] width 79 height 38
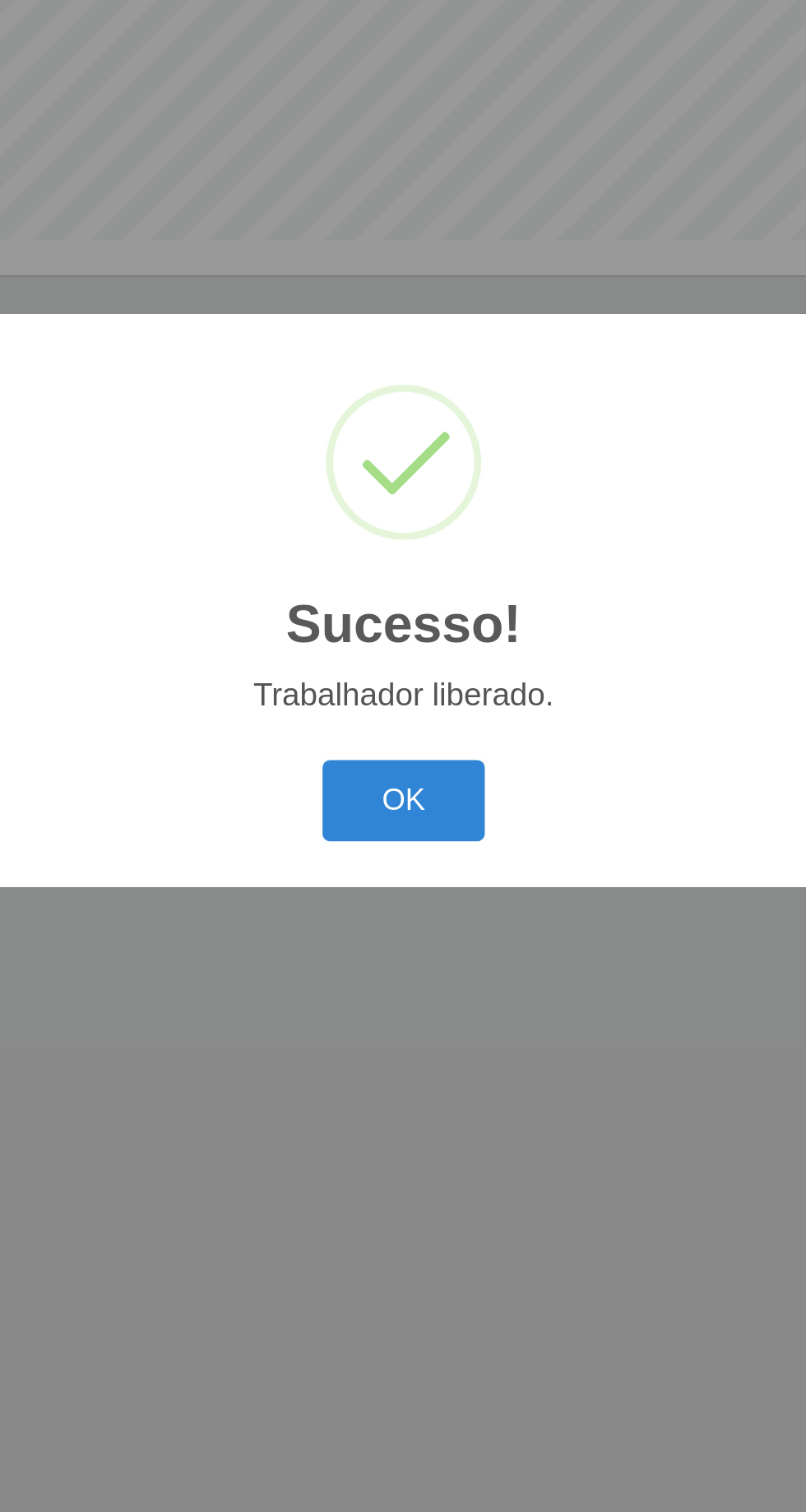
click at [407, 850] on button "OK" at bounding box center [403, 850] width 76 height 38
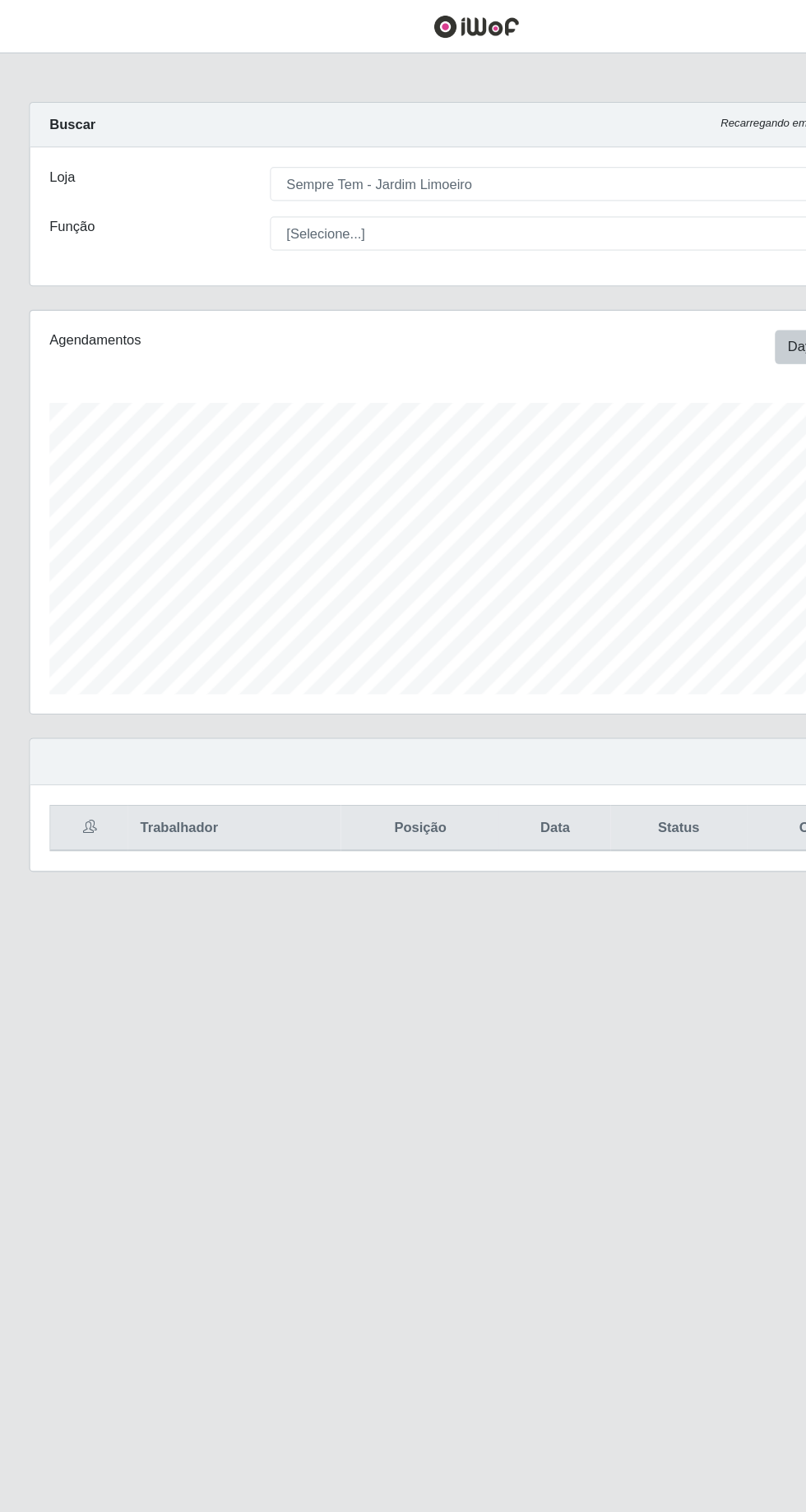
scroll to position [93, 0]
